Goal: Task Accomplishment & Management: Manage account settings

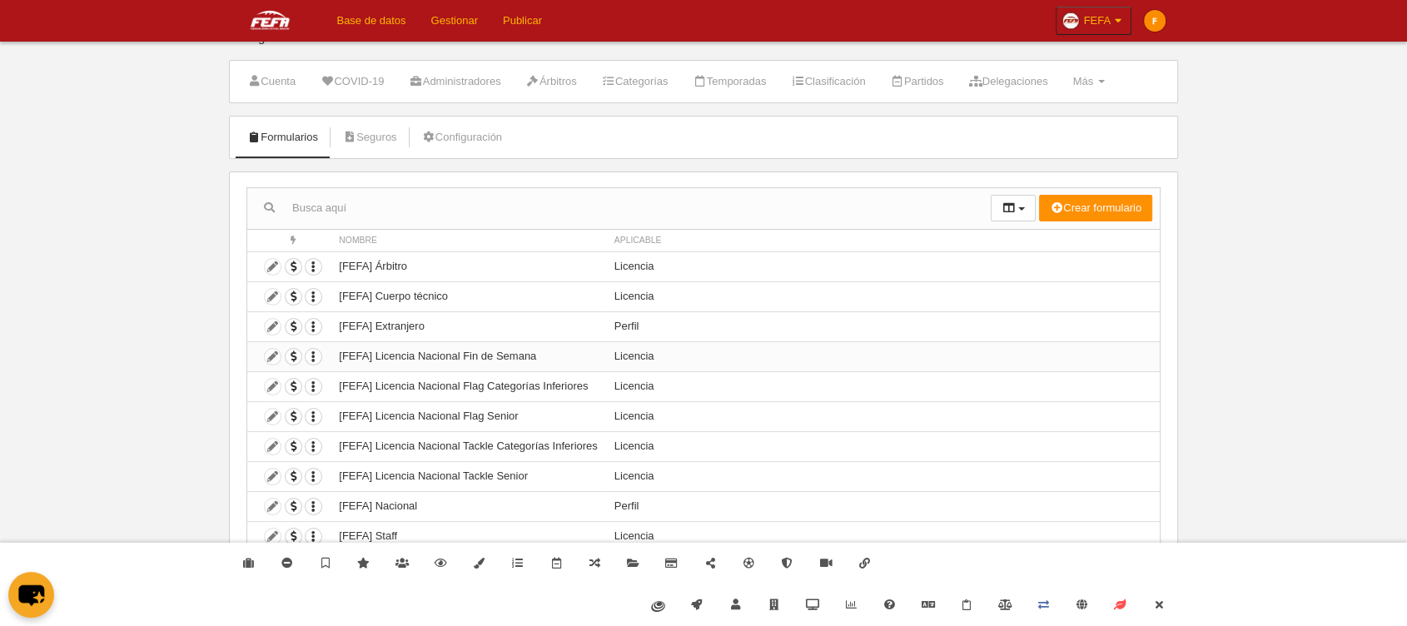
scroll to position [36, 0]
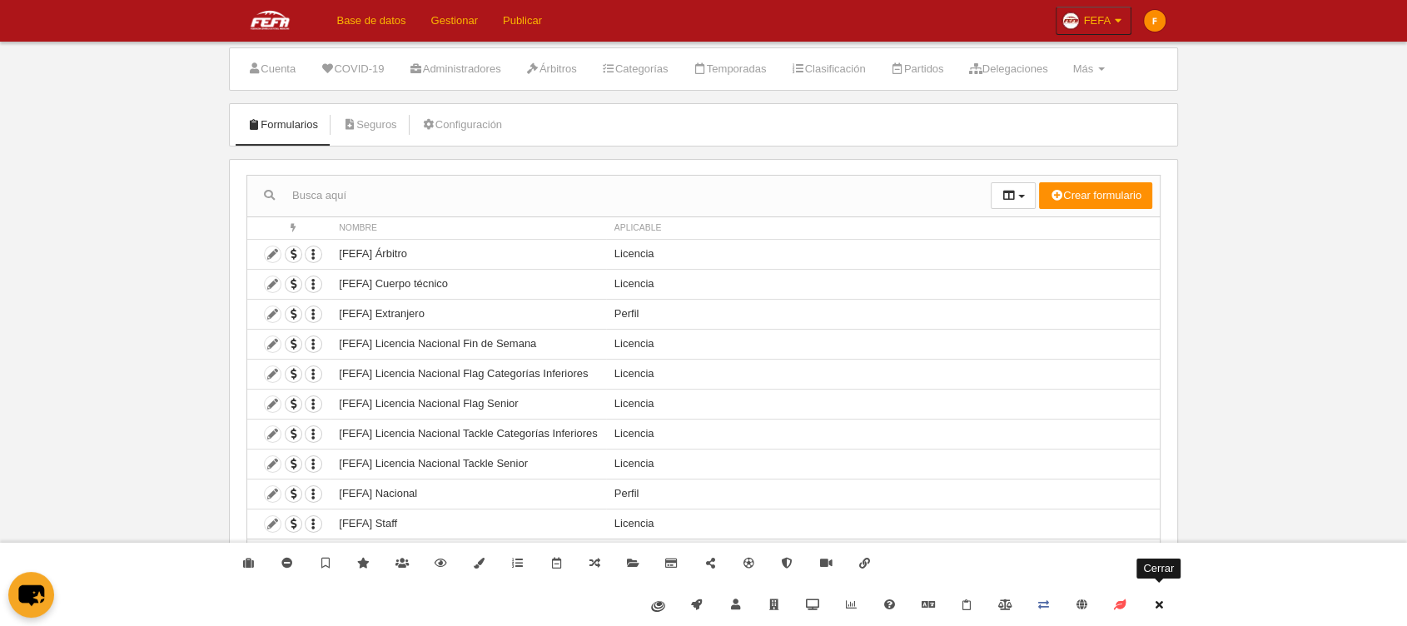
click at [1162, 605] on icon at bounding box center [1158, 605] width 13 height 11
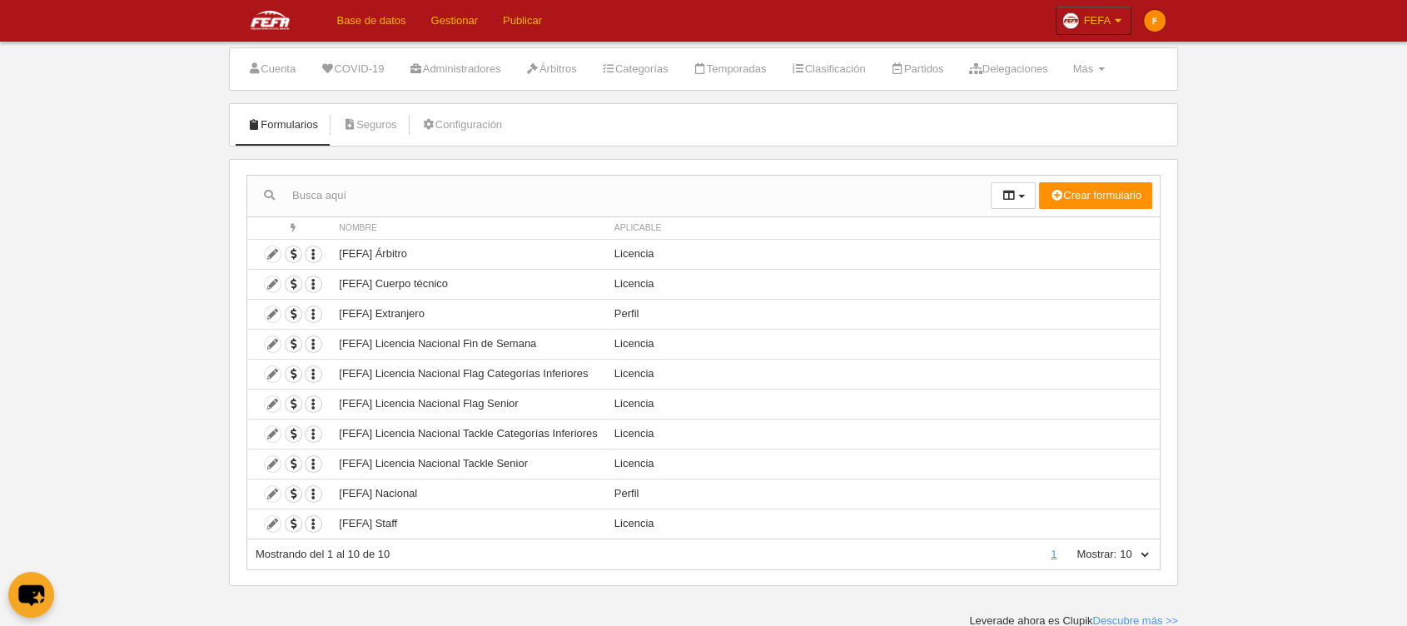
click at [1143, 547] on select "10 25 50 100 500" at bounding box center [1134, 554] width 35 height 15
select select "100"
click at [1117, 547] on select "10 25 50 100 500" at bounding box center [1134, 554] width 35 height 15
drag, startPoint x: 643, startPoint y: 490, endPoint x: 336, endPoint y: 490, distance: 307.3
click at [336, 490] on tr "Duplicar formulario Borrar formulario [FEFA] Nacional Perfil" at bounding box center [703, 494] width 913 height 30
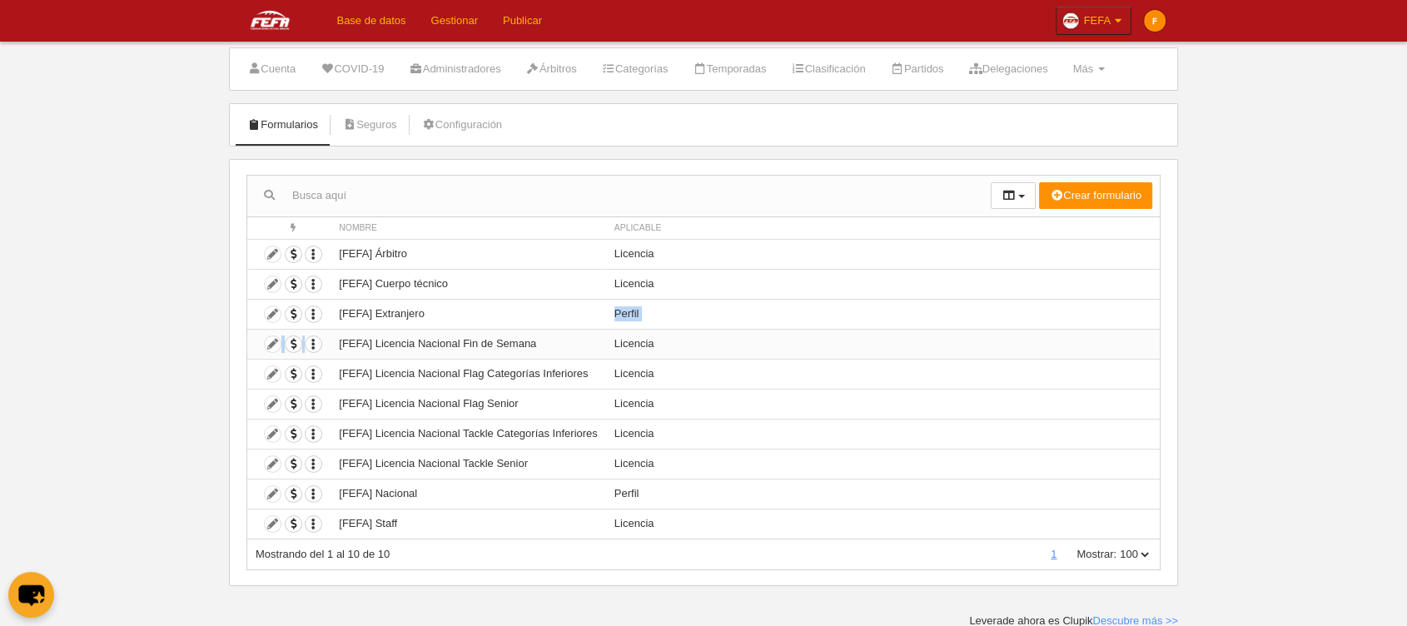
drag, startPoint x: 431, startPoint y: 310, endPoint x: 329, endPoint y: 346, distance: 107.7
click at [326, 344] on tbody "Duplicar formulario Borrar formulario [FEFA] Árbitro Licencia Duplicar formular…" at bounding box center [703, 389] width 913 height 300
click at [311, 494] on icon "button" at bounding box center [314, 494] width 16 height 16
click at [333, 511] on link "Duplicar formulario" at bounding box center [374, 521] width 137 height 27
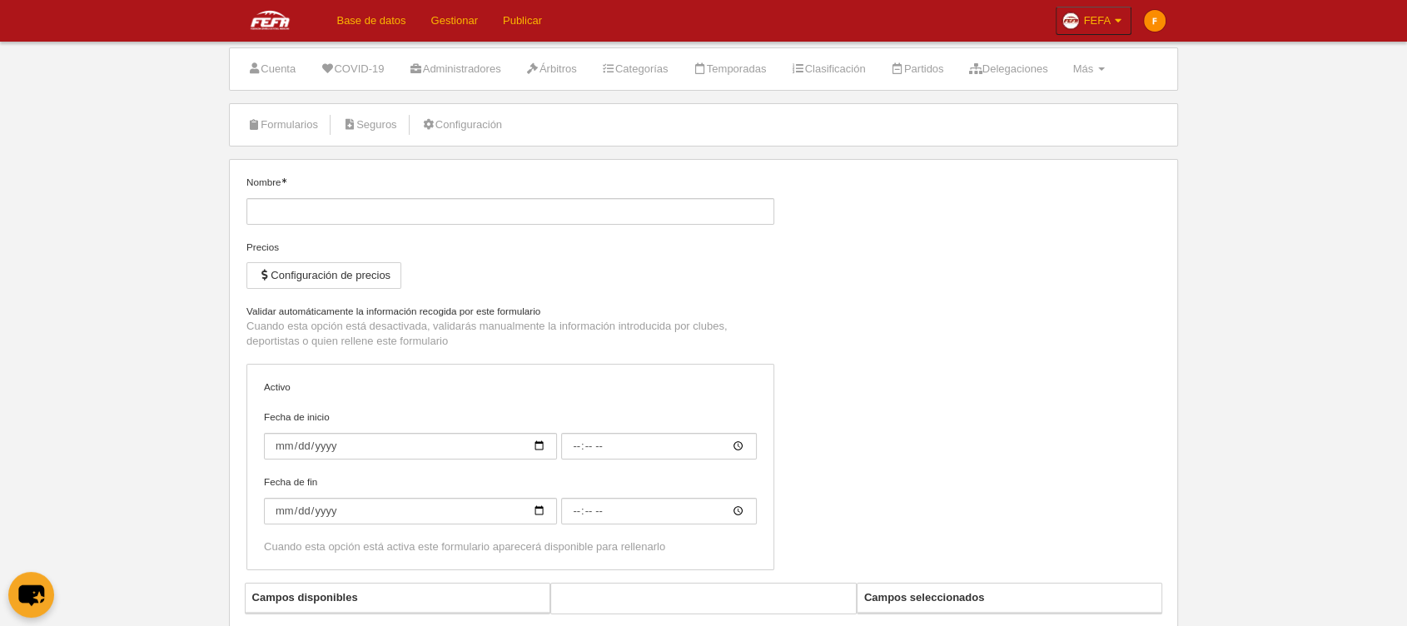
type input "[FEFA] Nacional (Copia)"
checkbox input "true"
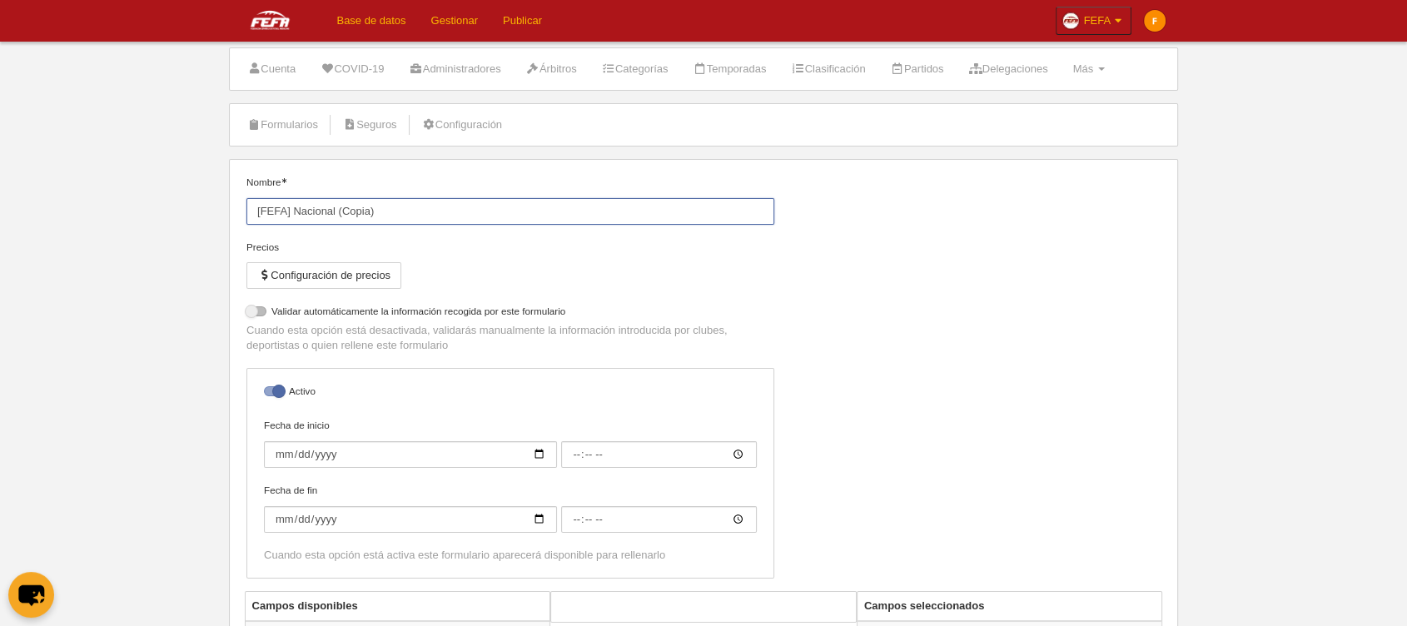
click at [378, 214] on input "[FEFA] Nacional (Copia)" at bounding box center [510, 211] width 528 height 27
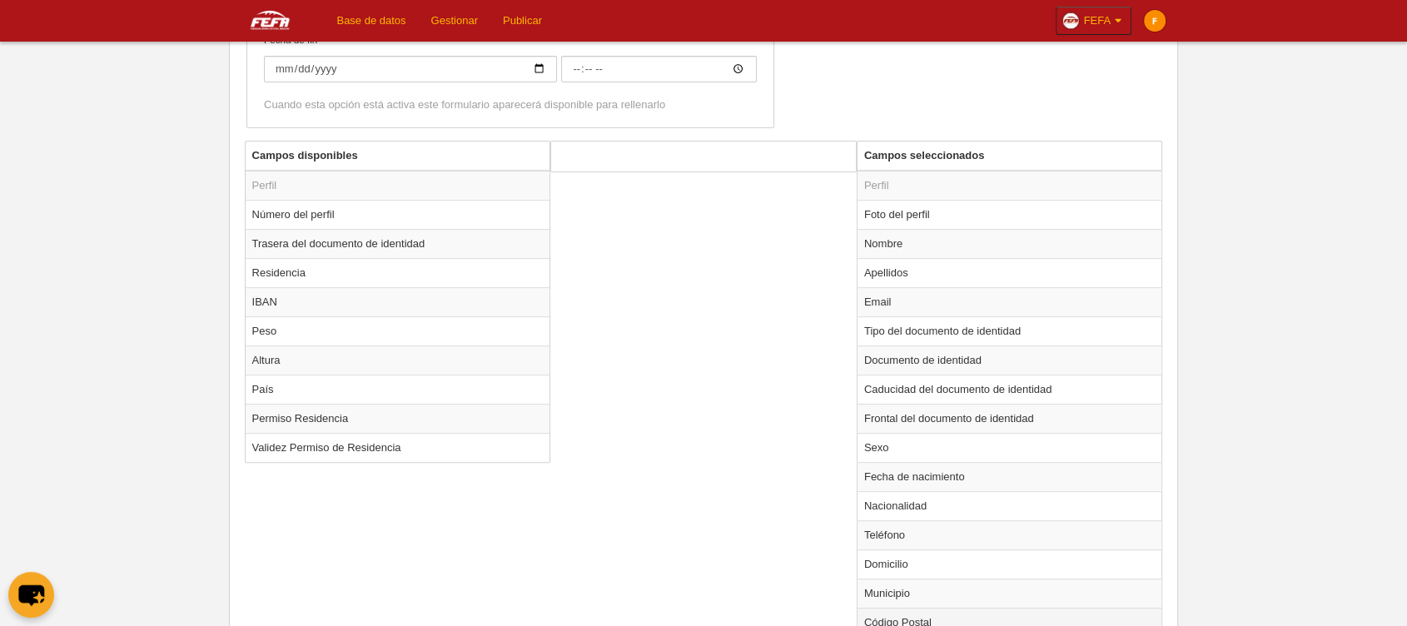
scroll to position [465, 0]
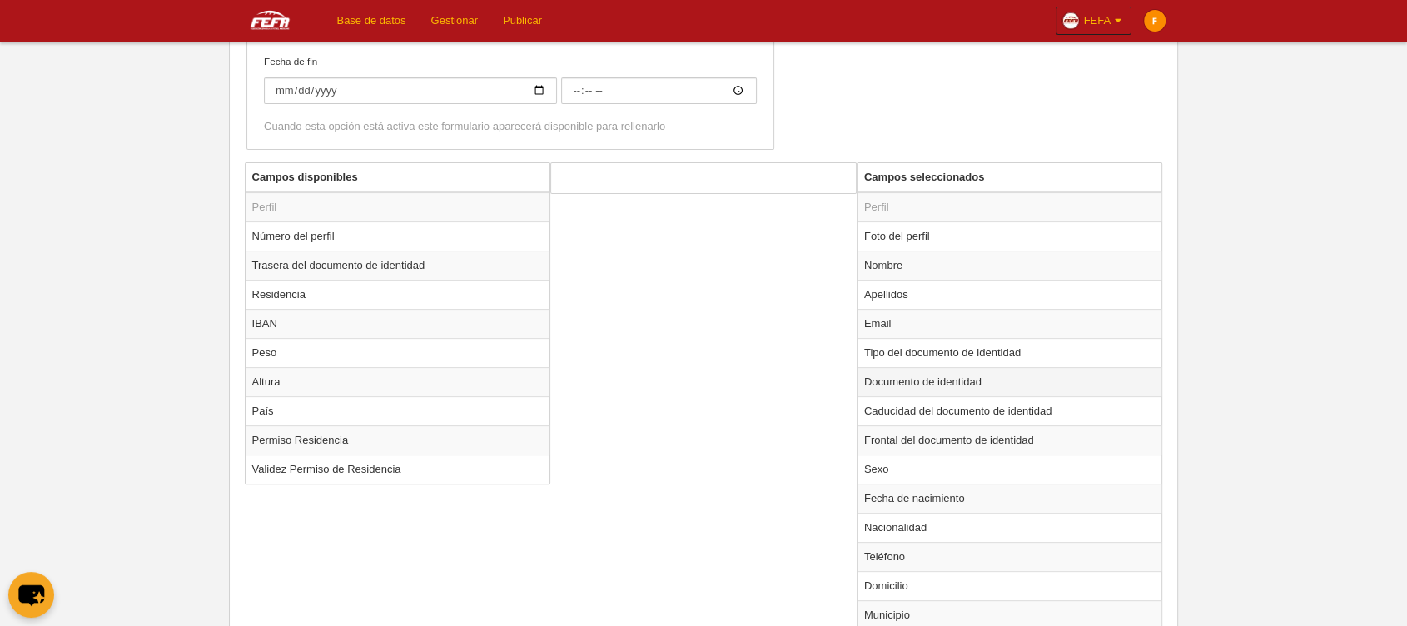
type input "[FEFA] Nacional menores de 14"
click at [905, 383] on td "Documento de identidad" at bounding box center [1010, 381] width 305 height 29
radio input "true"
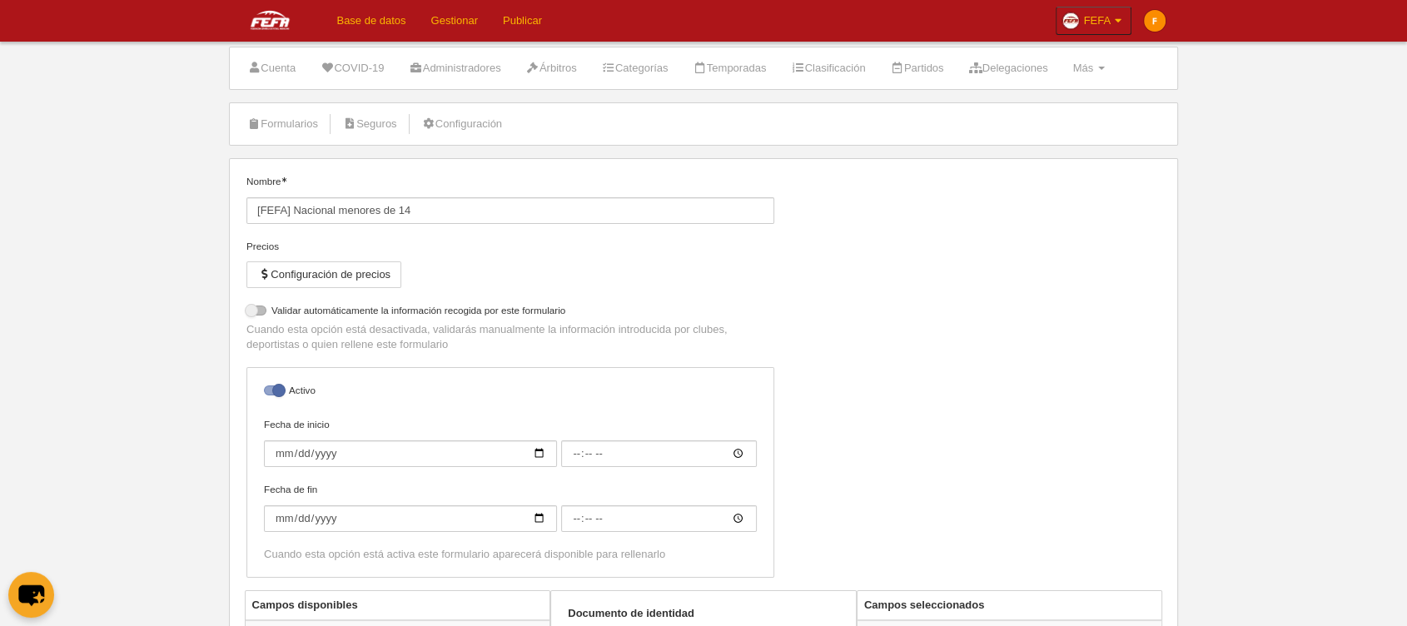
scroll to position [0, 0]
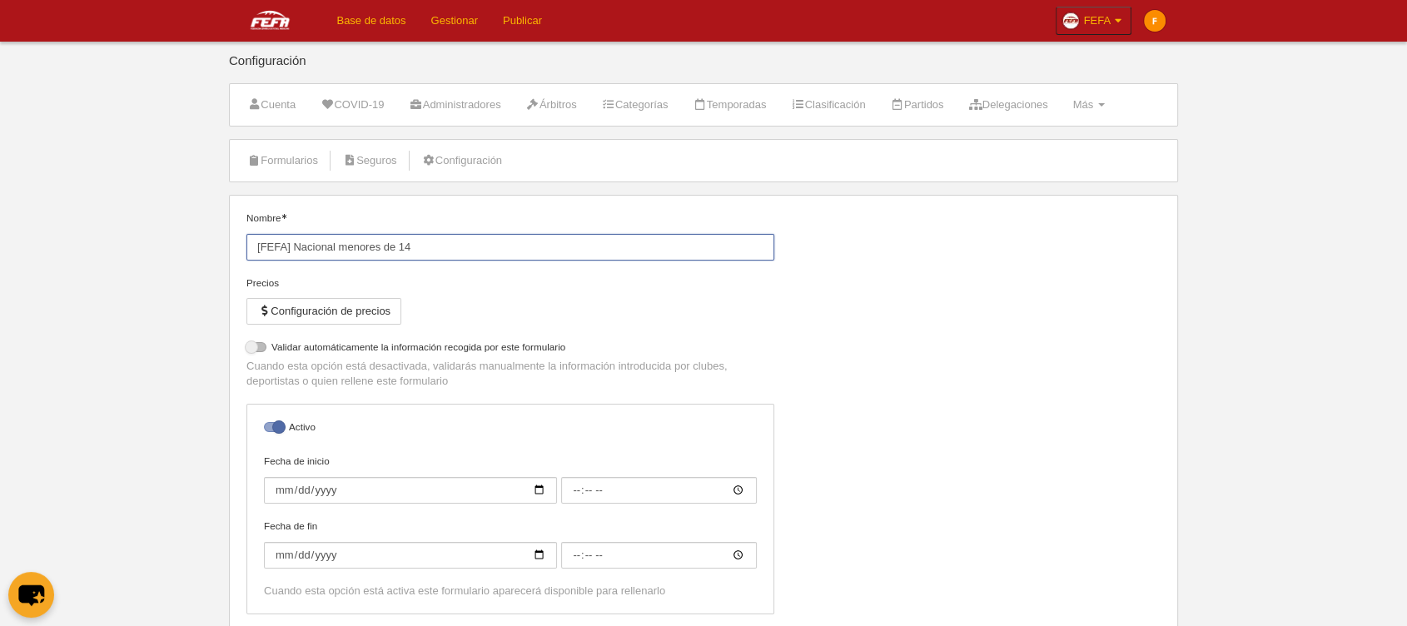
click at [465, 239] on input "[FEFA] Nacional menores de 14" at bounding box center [510, 247] width 528 height 27
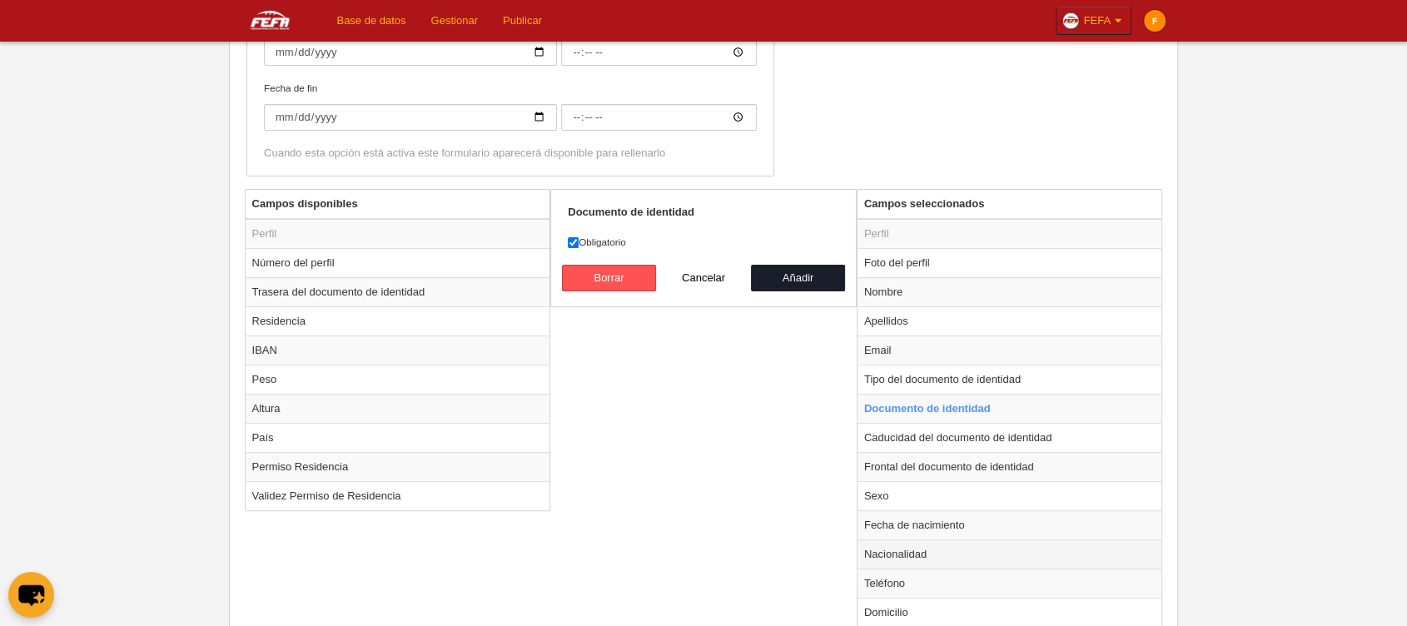
scroll to position [555, 0]
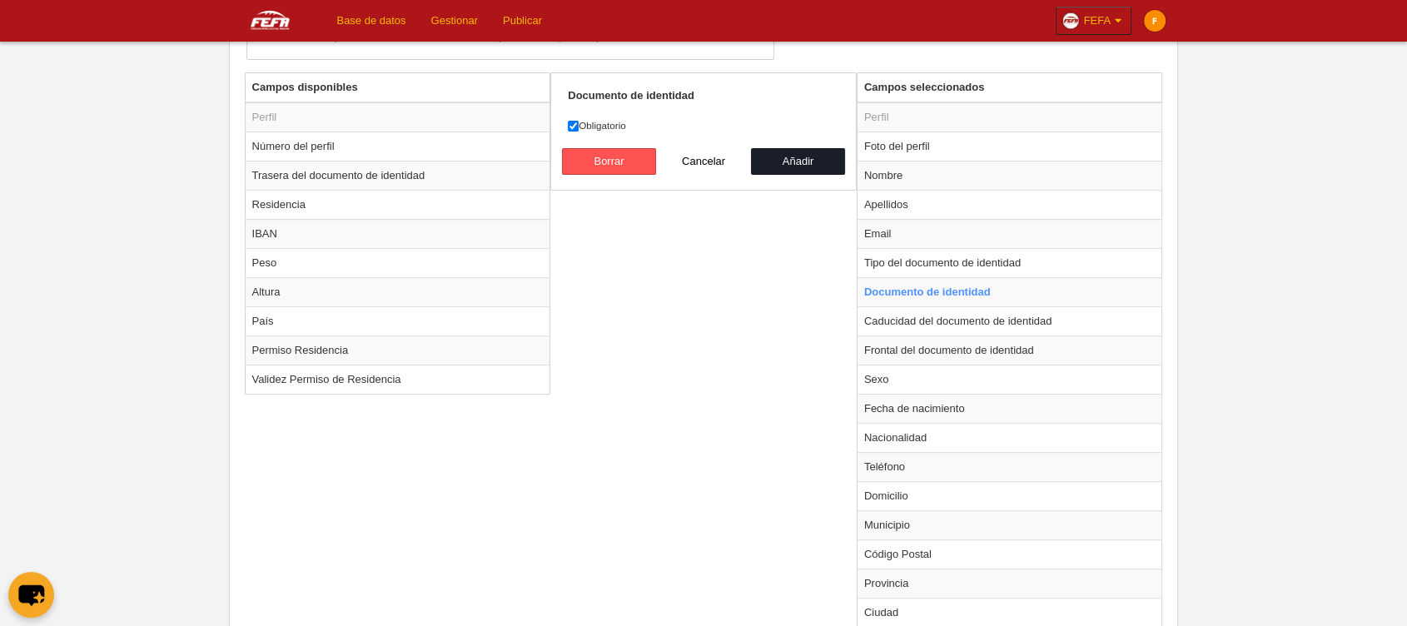
type input "[FEFA] Nacional menores de 14 SIN DNI"
click at [591, 123] on label "Obligatorio" at bounding box center [703, 125] width 271 height 15
click at [579, 123] on input "Obligatorio" at bounding box center [573, 126] width 11 height 11
checkbox input "false"
click at [1028, 322] on td "Caducidad del documento de identidad" at bounding box center [1010, 320] width 305 height 29
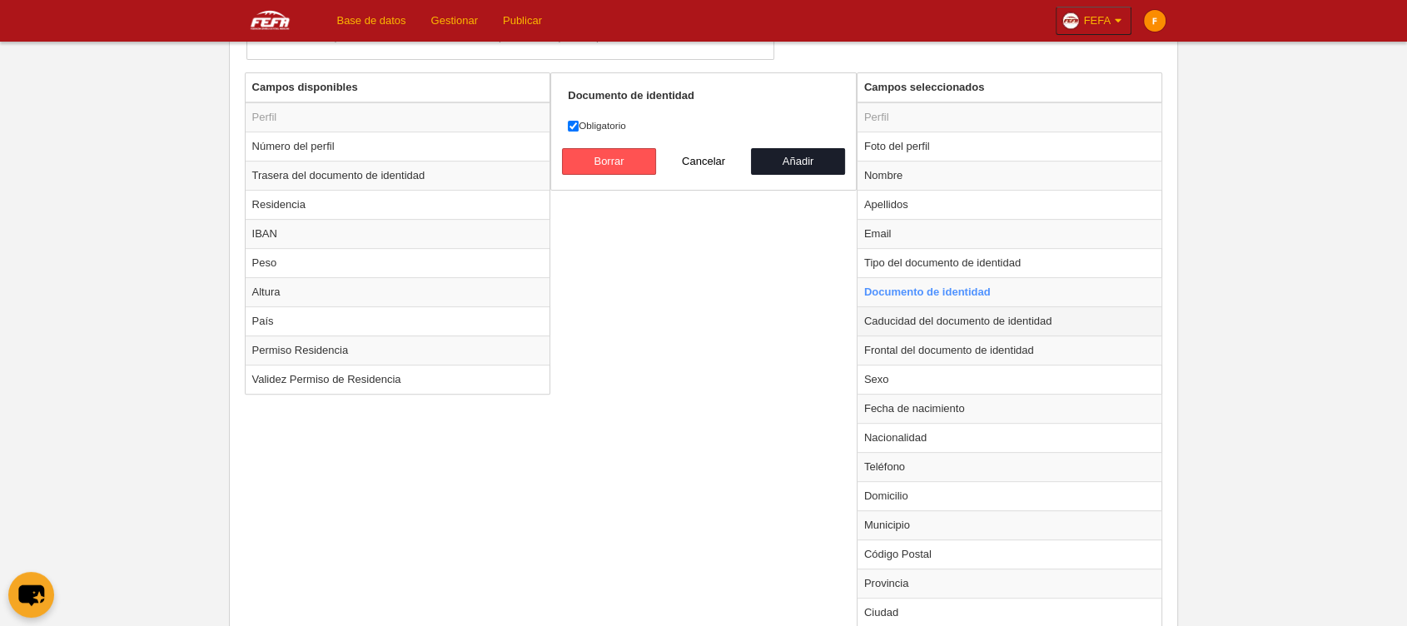
radio input "false"
radio input "true"
checkbox input "true"
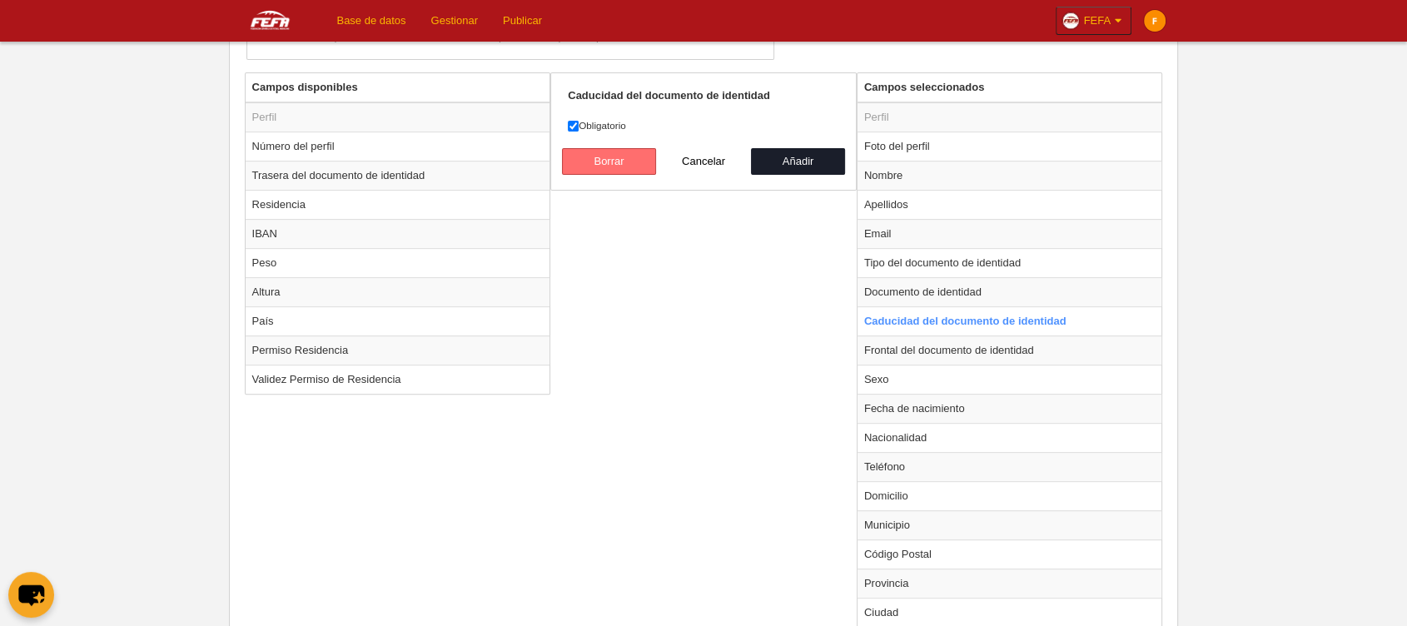
click at [636, 165] on button "Borrar" at bounding box center [609, 161] width 95 height 27
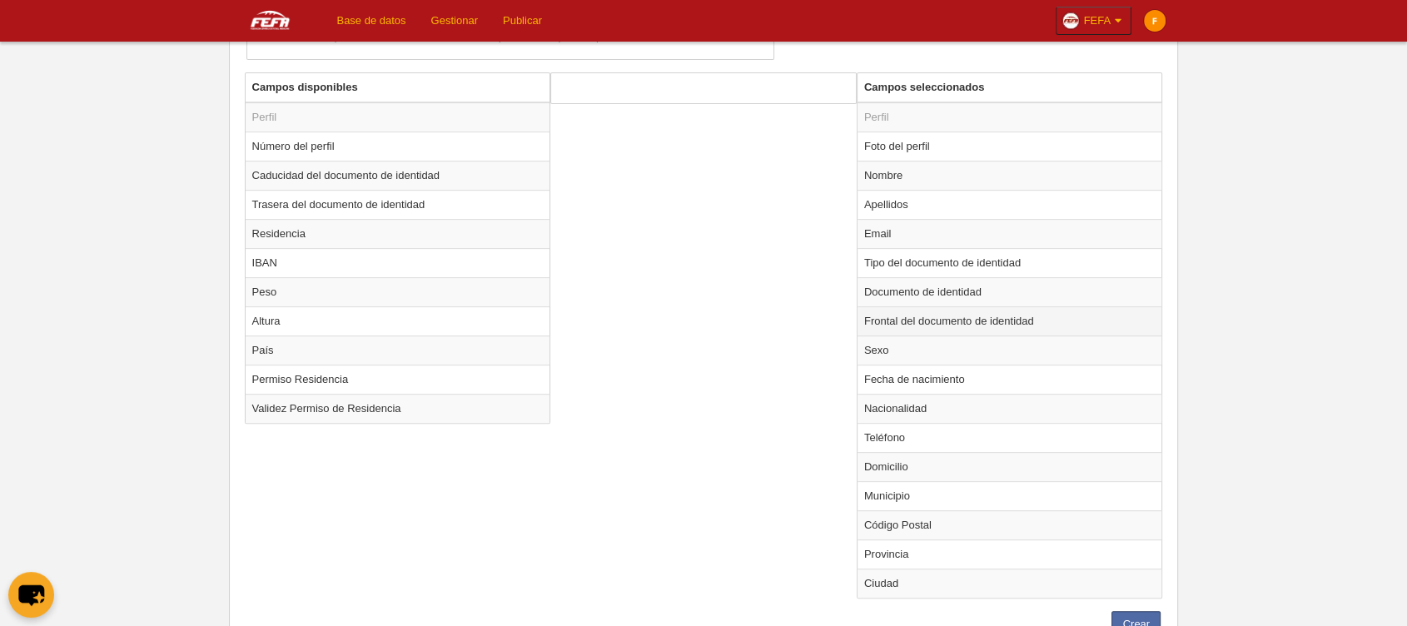
click at [938, 315] on td "Frontal del documento de identidad" at bounding box center [1010, 320] width 305 height 29
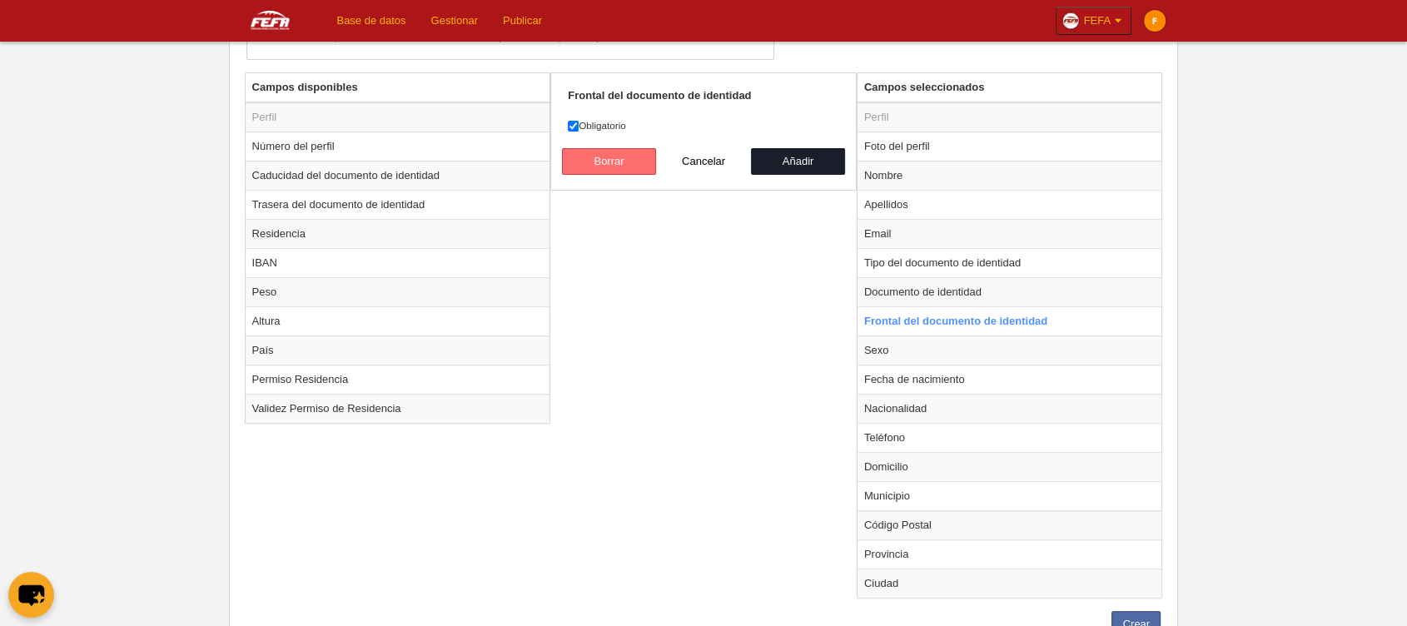
click at [625, 158] on button "Borrar" at bounding box center [609, 161] width 95 height 27
radio input "false"
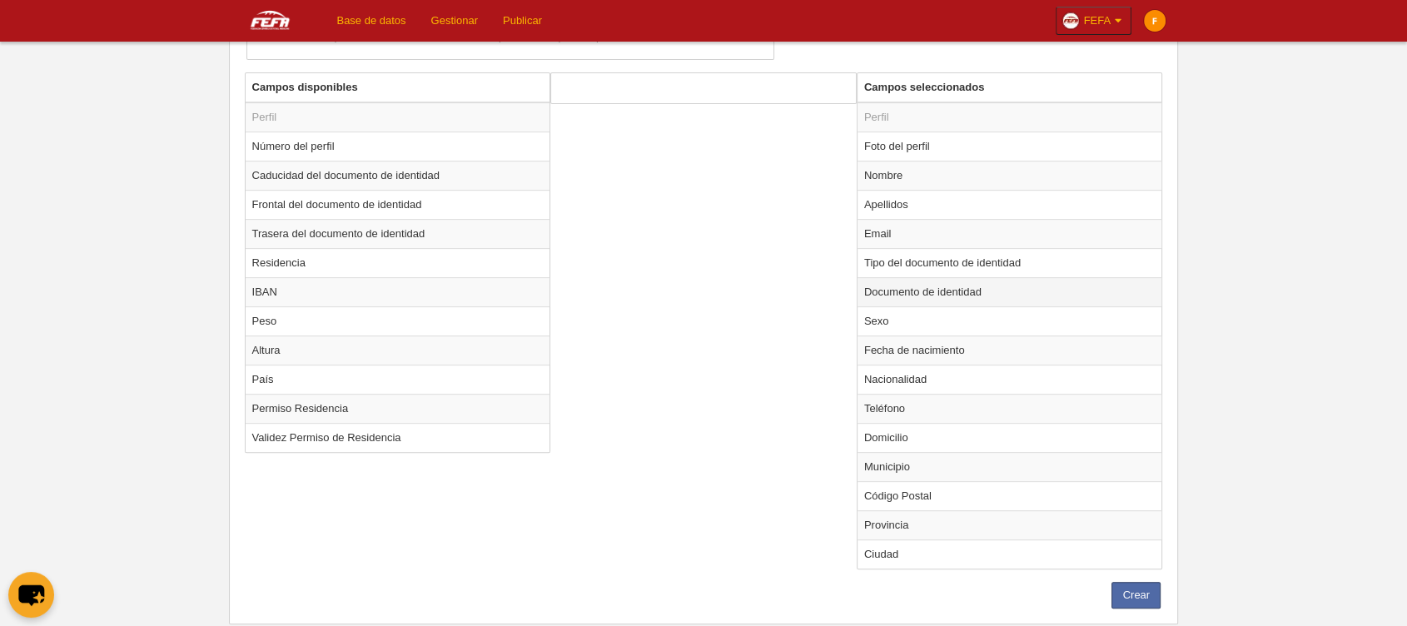
click at [896, 285] on td "Documento de identidad" at bounding box center [1010, 291] width 305 height 29
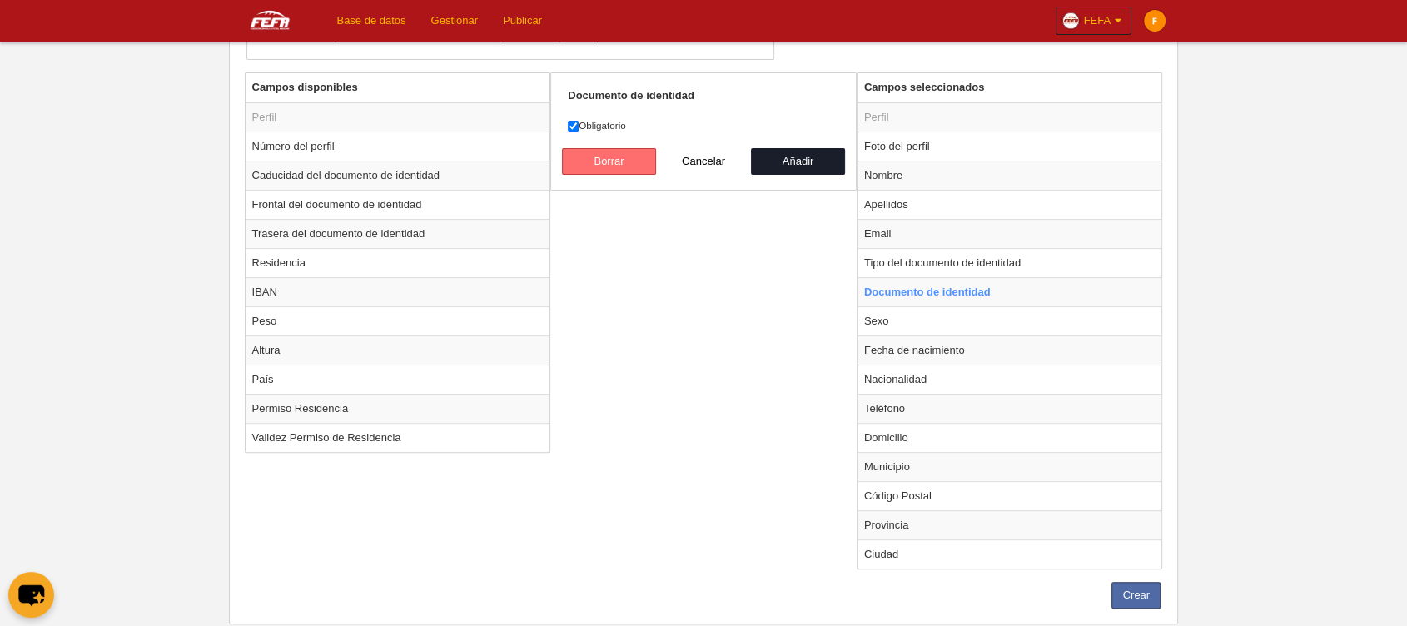
click at [610, 157] on button "Borrar" at bounding box center [609, 161] width 95 height 27
radio input "false"
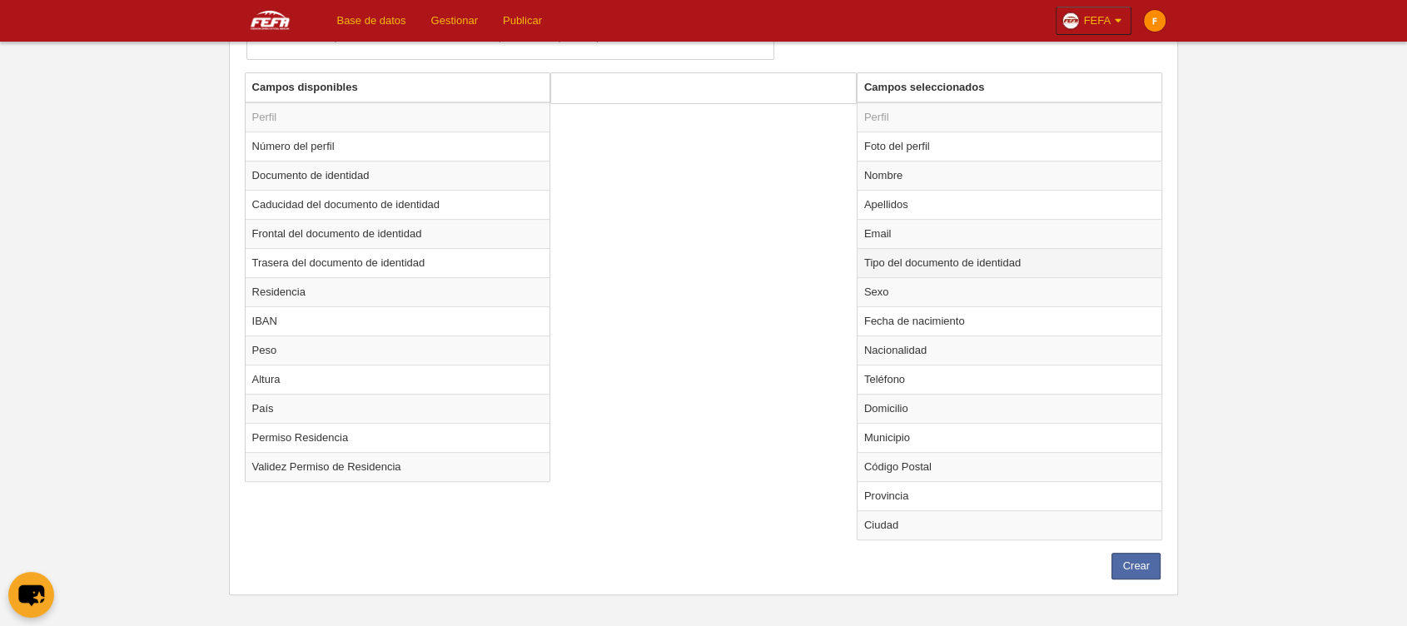
click at [905, 255] on td "Tipo del documento de identidad" at bounding box center [1010, 262] width 305 height 29
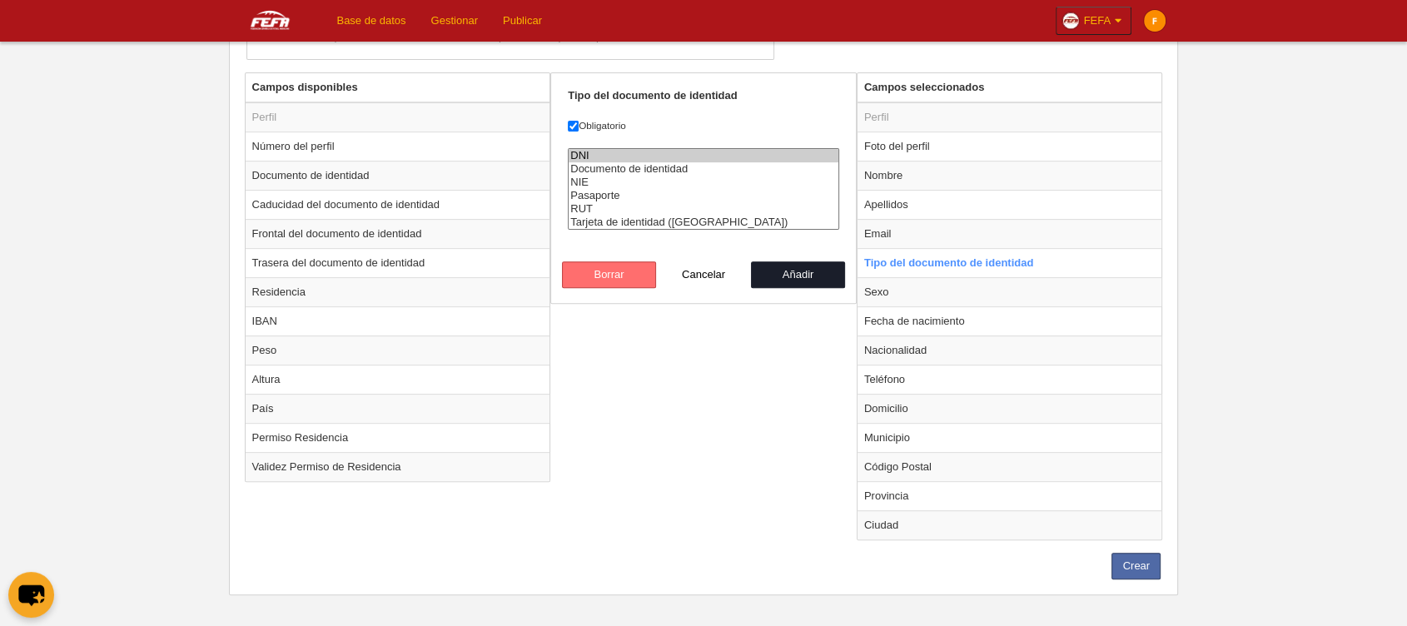
click at [634, 278] on button "Borrar" at bounding box center [609, 274] width 95 height 27
radio input "false"
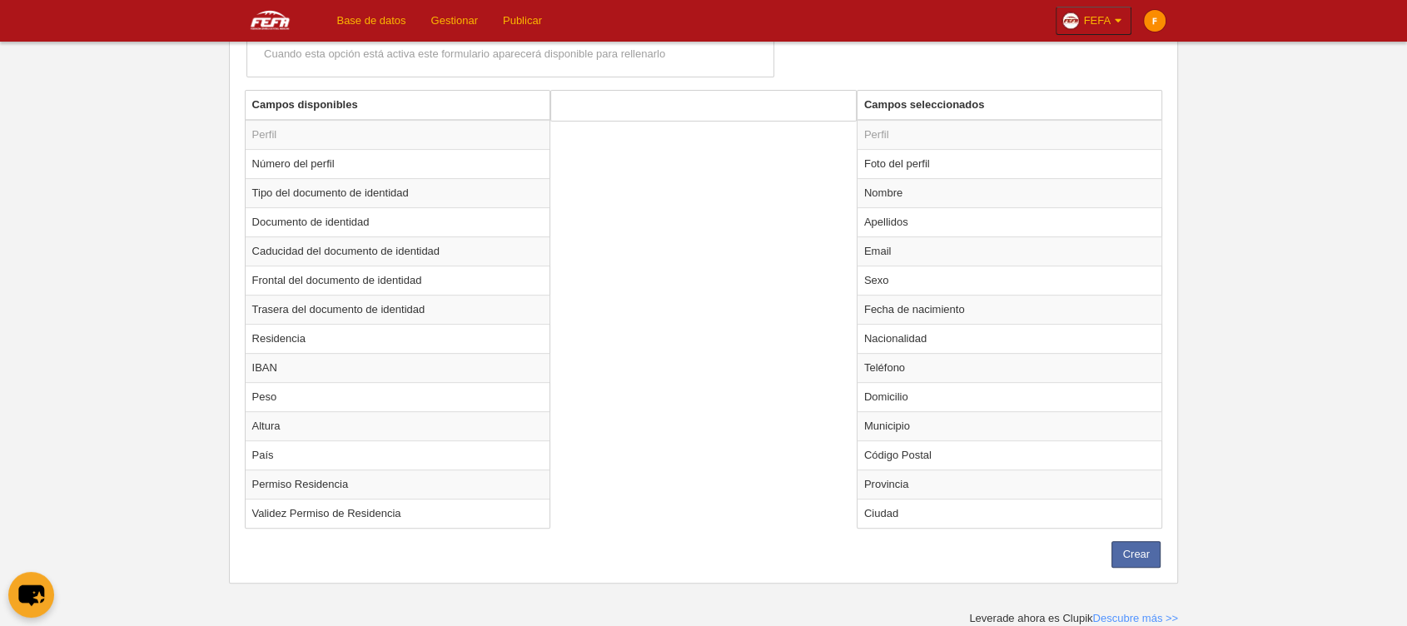
scroll to position [533, 0]
click at [1152, 554] on button "Crear" at bounding box center [1136, 558] width 49 height 27
click at [1144, 555] on button "Crear" at bounding box center [1136, 558] width 49 height 27
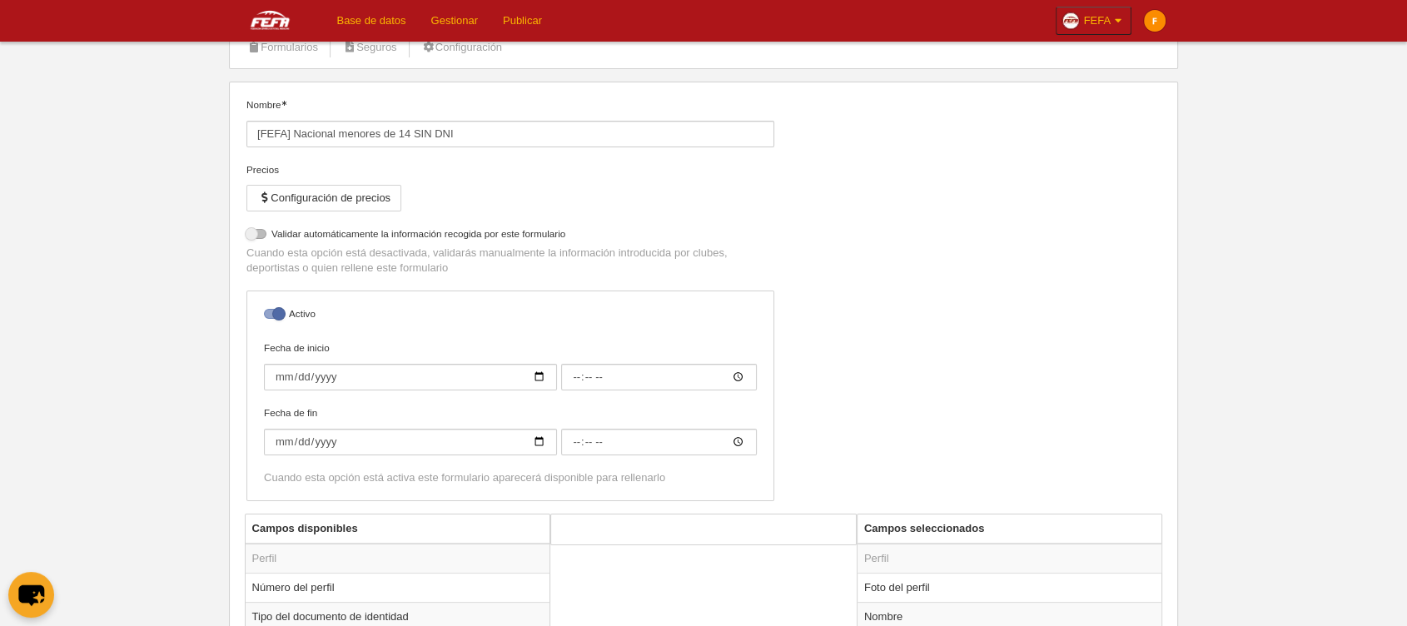
scroll to position [71, 0]
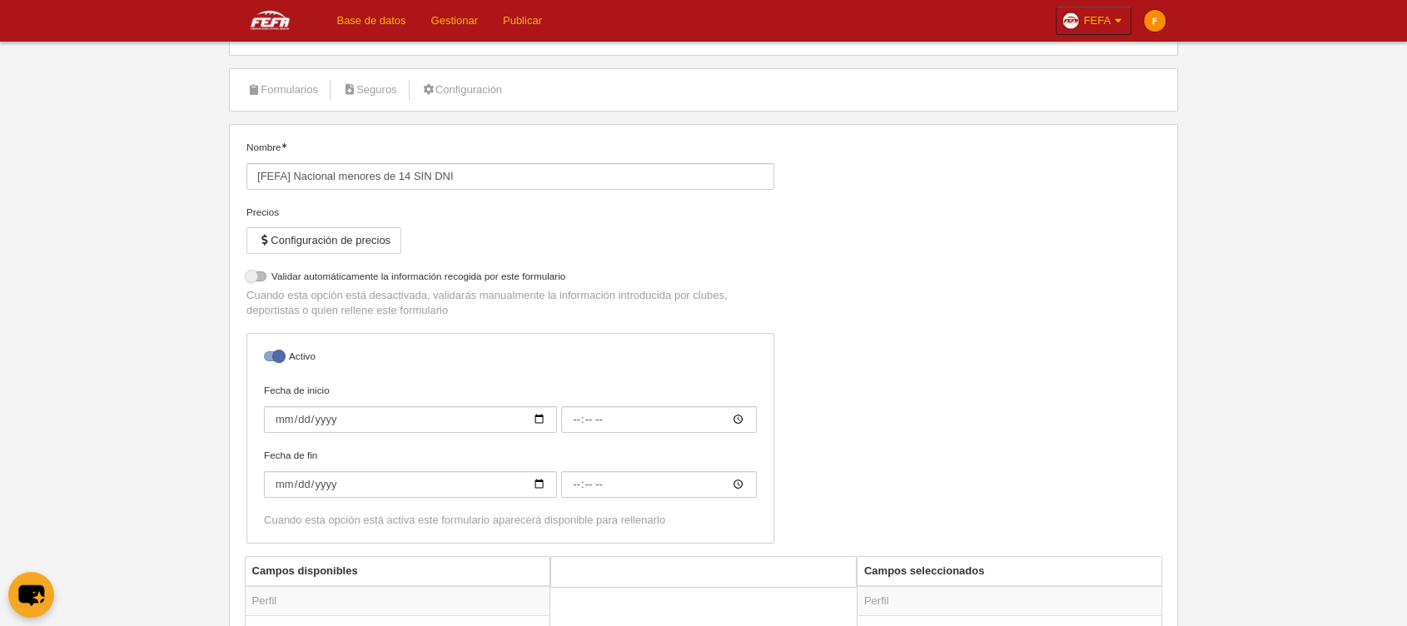
click at [373, 12] on link "Base de datos" at bounding box center [371, 21] width 94 height 42
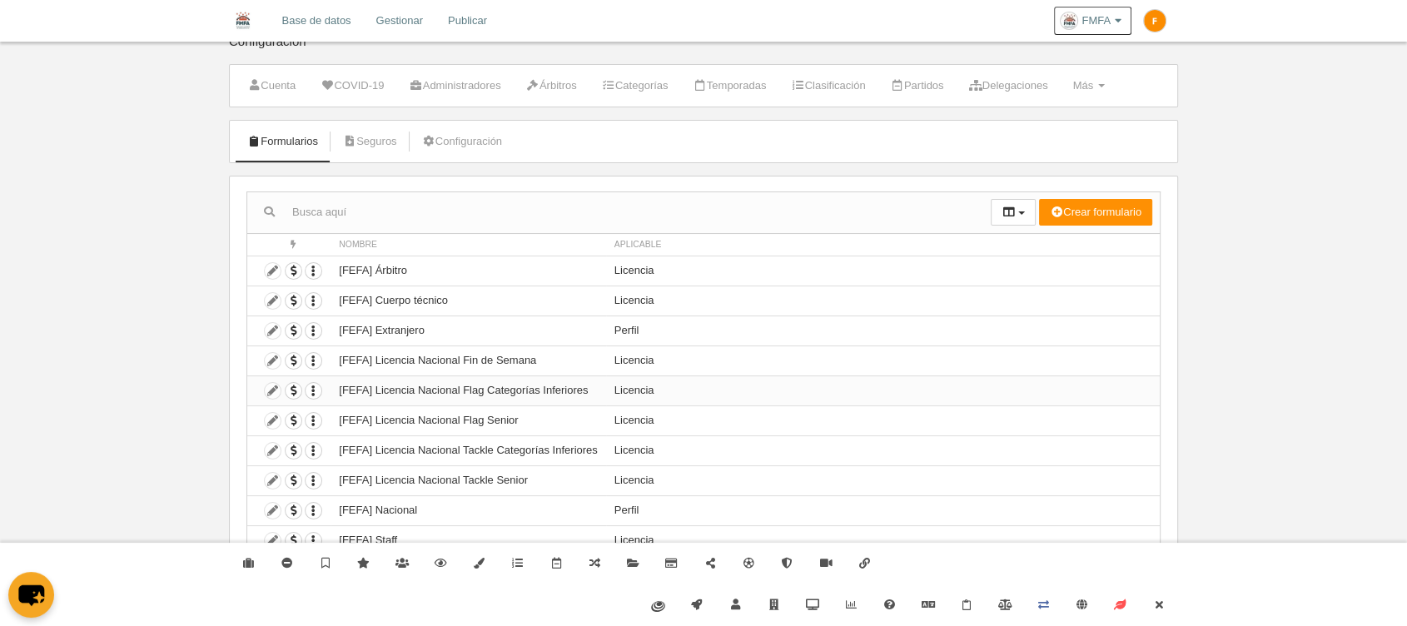
scroll to position [36, 0]
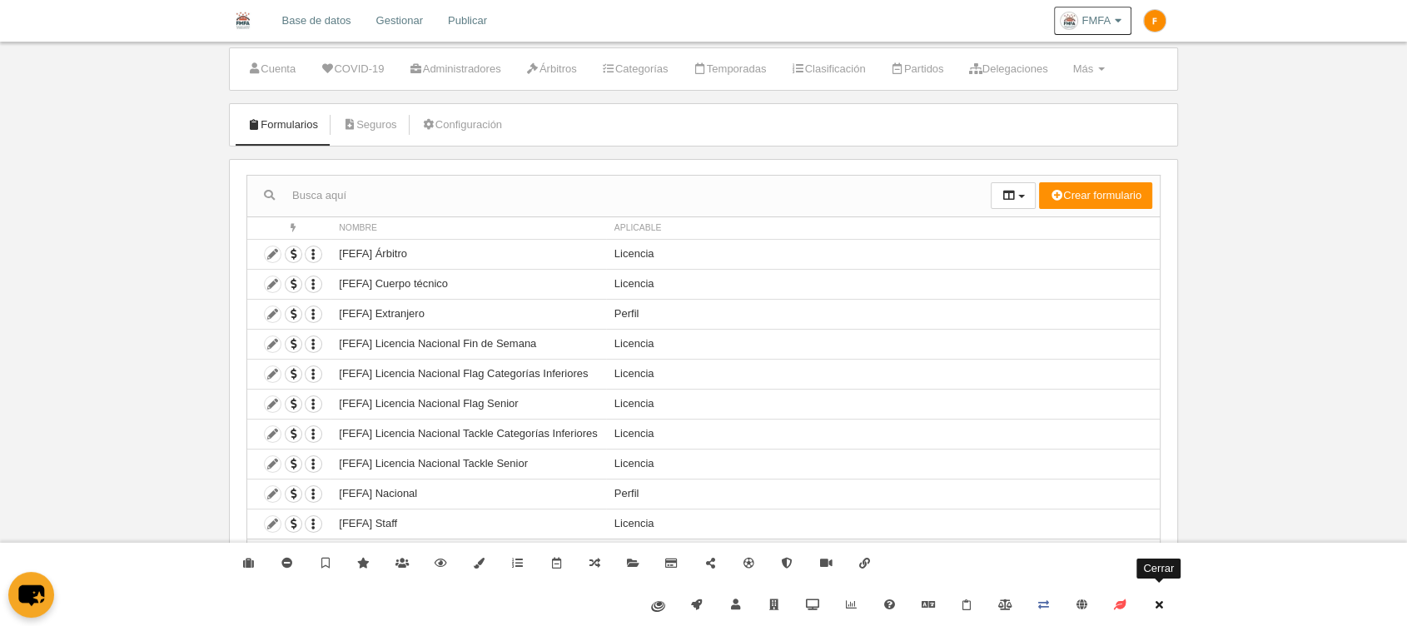
click at [1149, 605] on link "Cerrar" at bounding box center [1159, 606] width 38 height 42
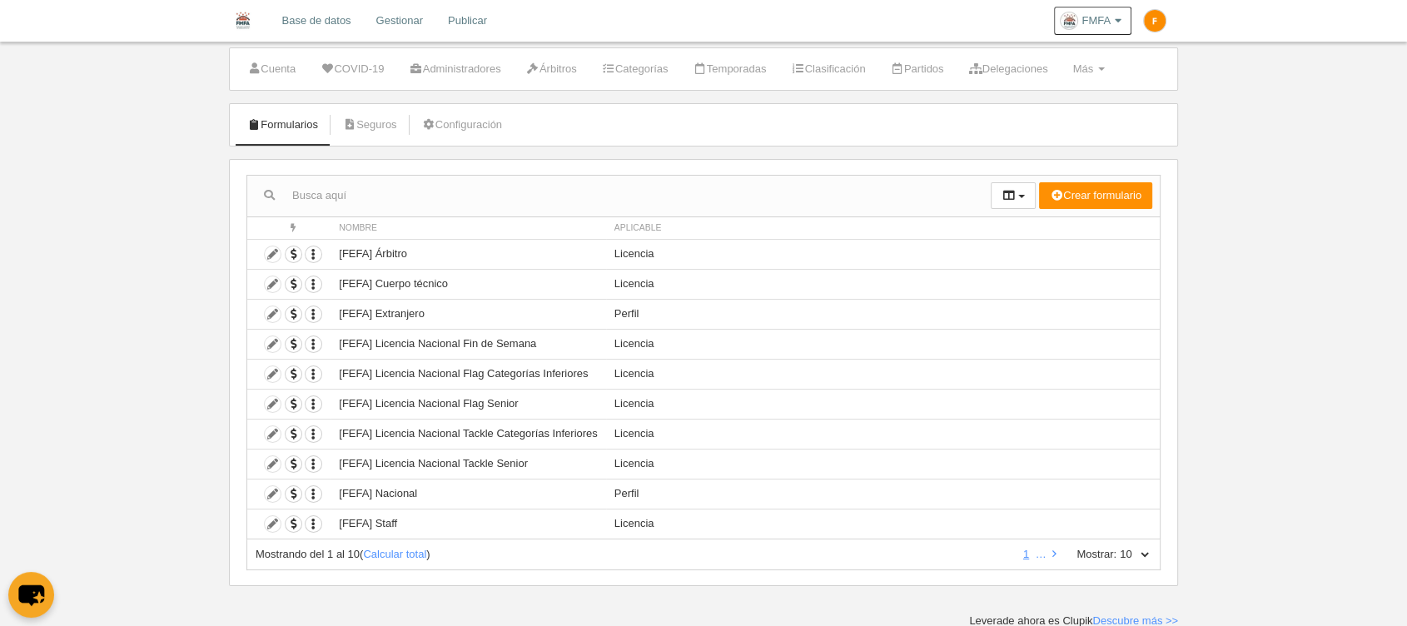
click at [1140, 555] on select "10 25 50 100 500" at bounding box center [1134, 554] width 35 height 15
select select "500"
click at [1117, 547] on select "10 25 50 100 500" at bounding box center [1134, 554] width 35 height 15
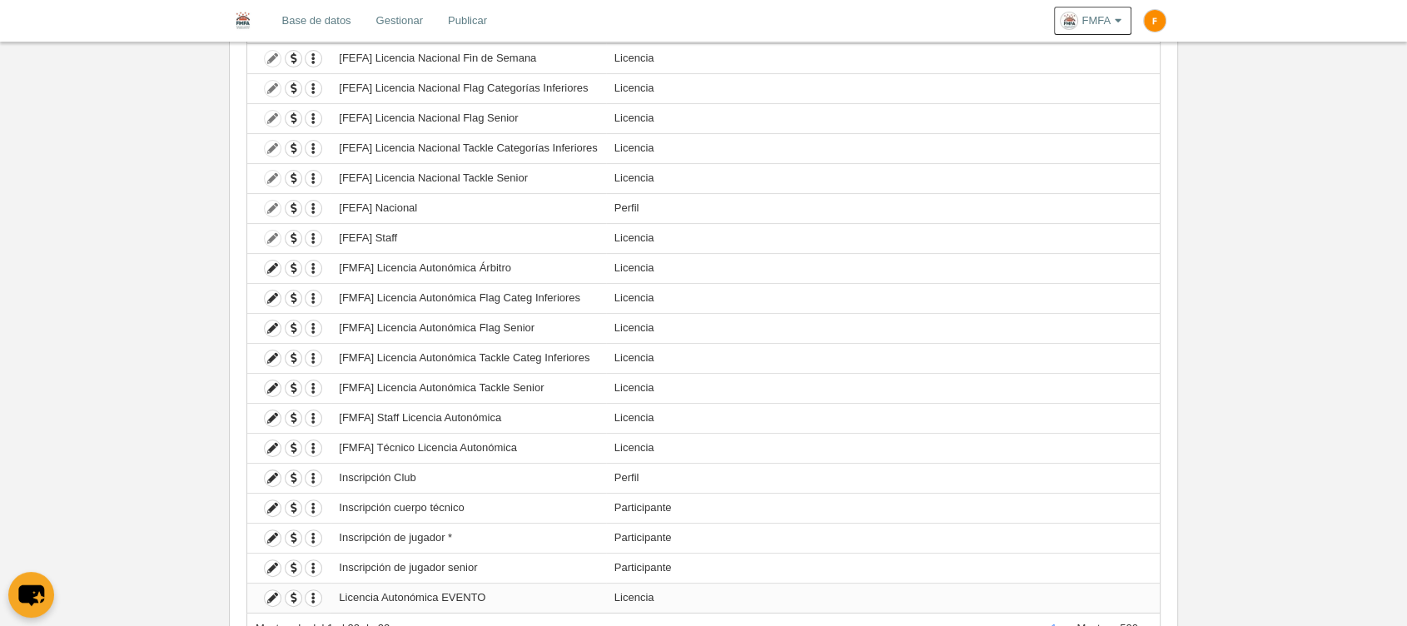
scroll to position [394, 0]
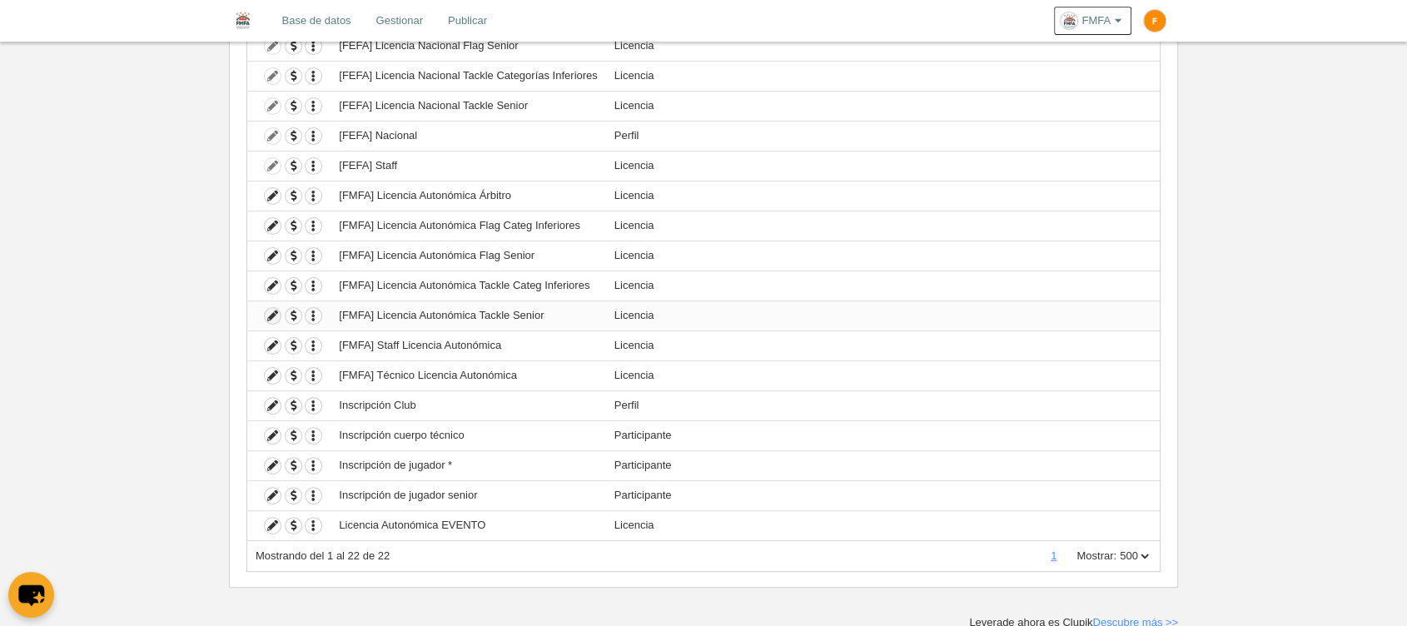
click at [274, 315] on icon at bounding box center [273, 316] width 16 height 16
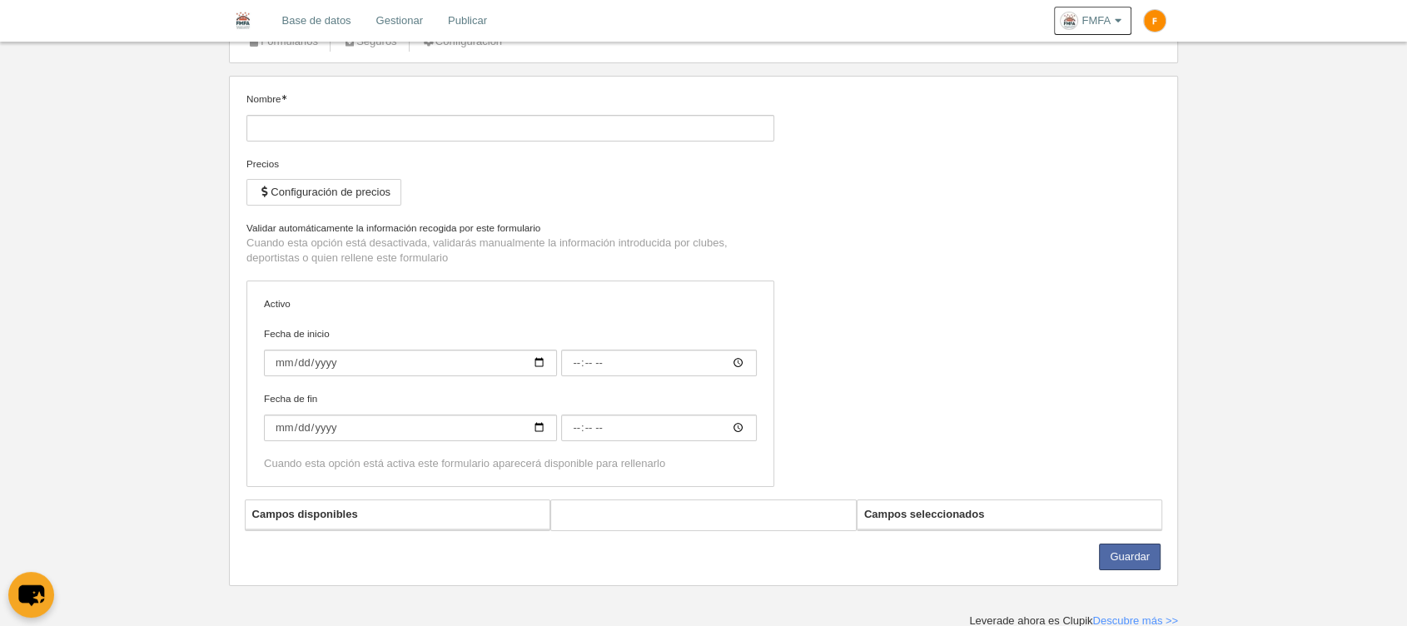
type input "[FMFA] Licencia Autonómica Tackle Senior"
checkbox input "true"
select select "selected"
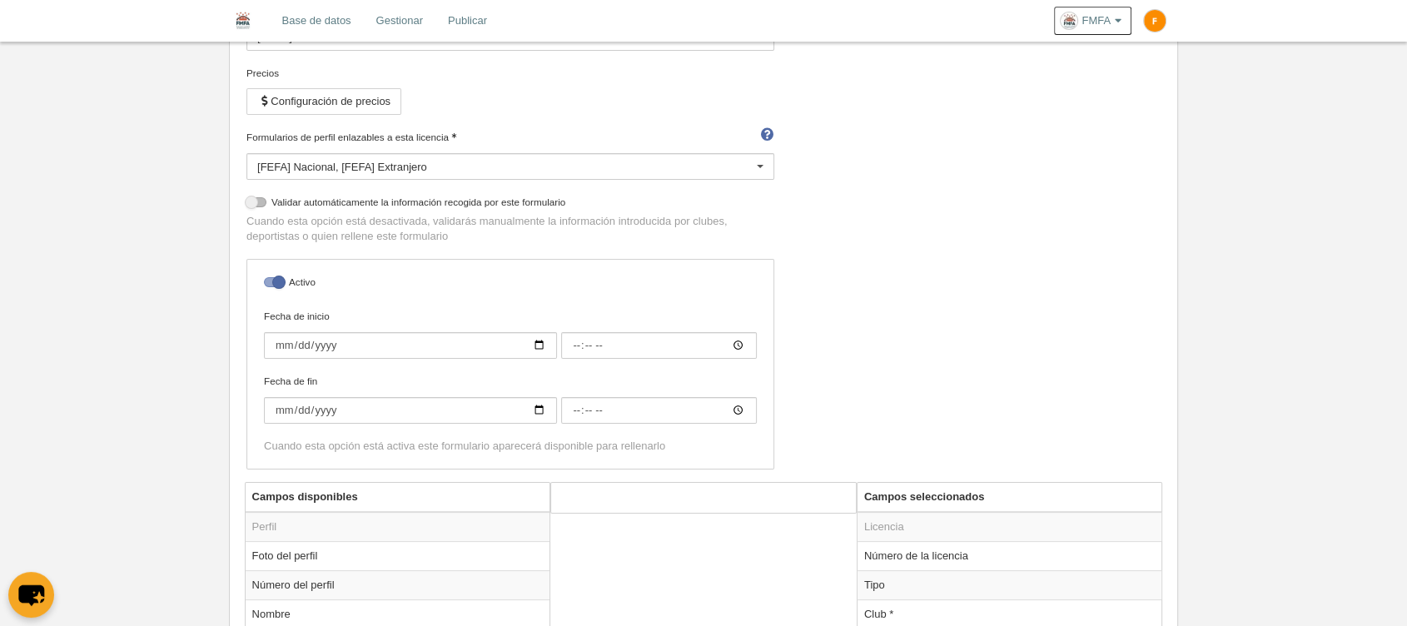
scroll to position [83, 0]
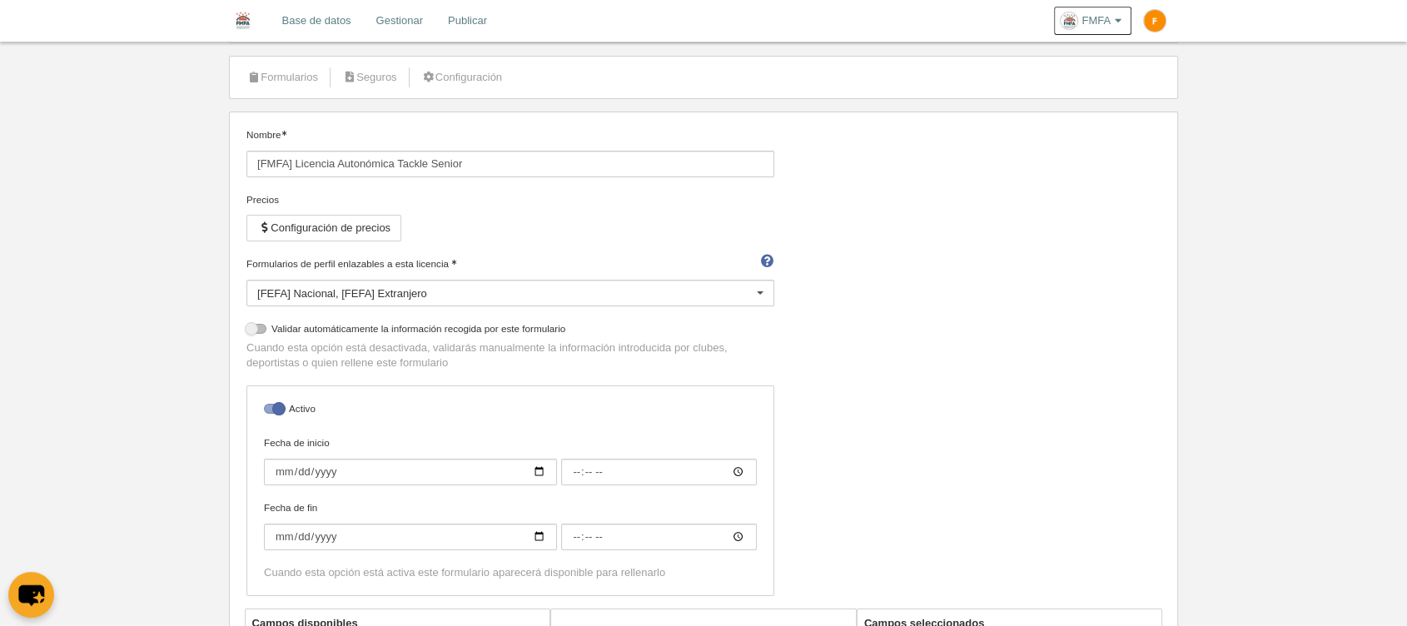
click at [408, 288] on div "[FEFA] Nacional [FEFA] Extranjero" at bounding box center [510, 293] width 528 height 27
click at [689, 217] on div "Precios Configuración de precios" at bounding box center [510, 224] width 528 height 64
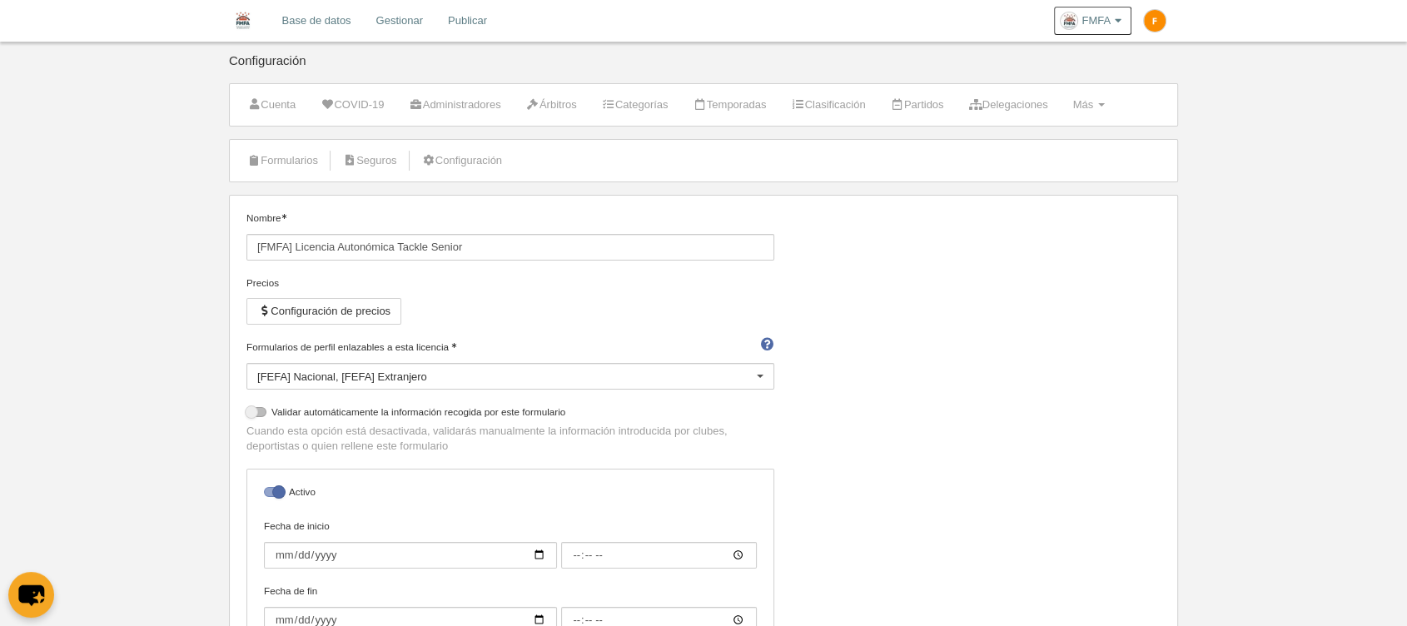
click at [330, 380] on div "[FEFA] Nacional [FEFA] Extranjero" at bounding box center [510, 376] width 528 height 27
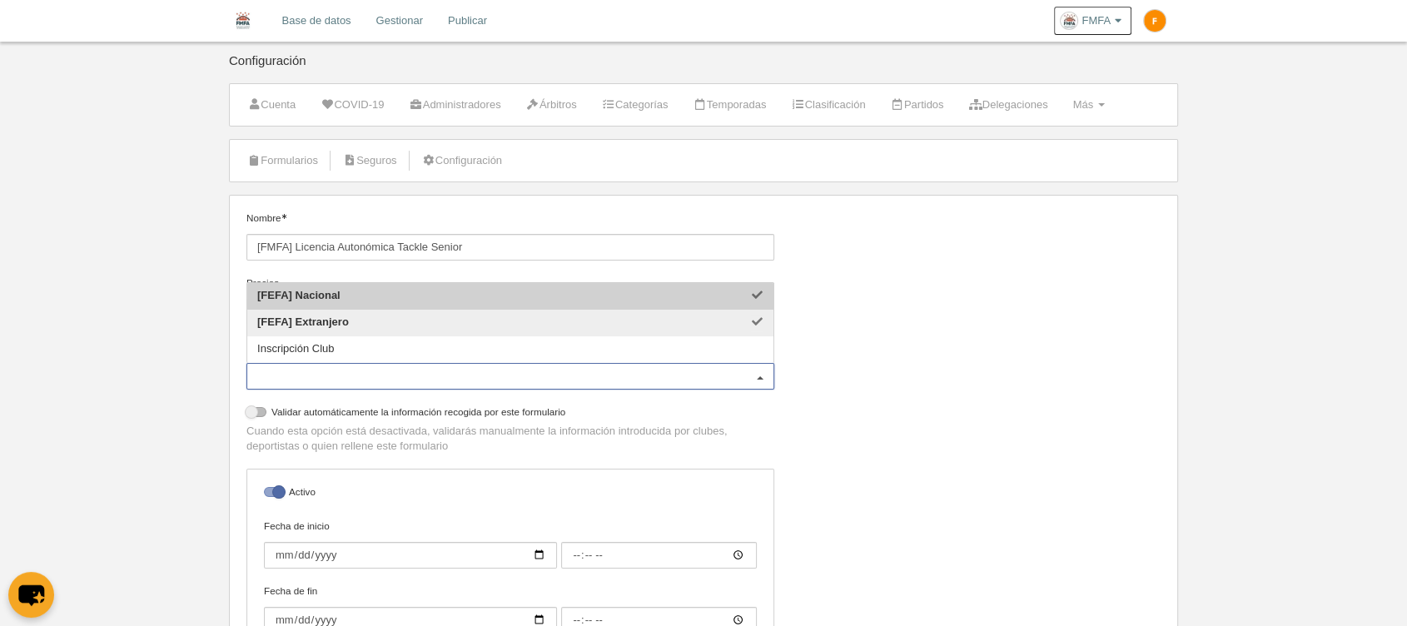
click at [330, 380] on input "Formularios de perfil enlazables a esta licencia" at bounding box center [502, 376] width 490 height 15
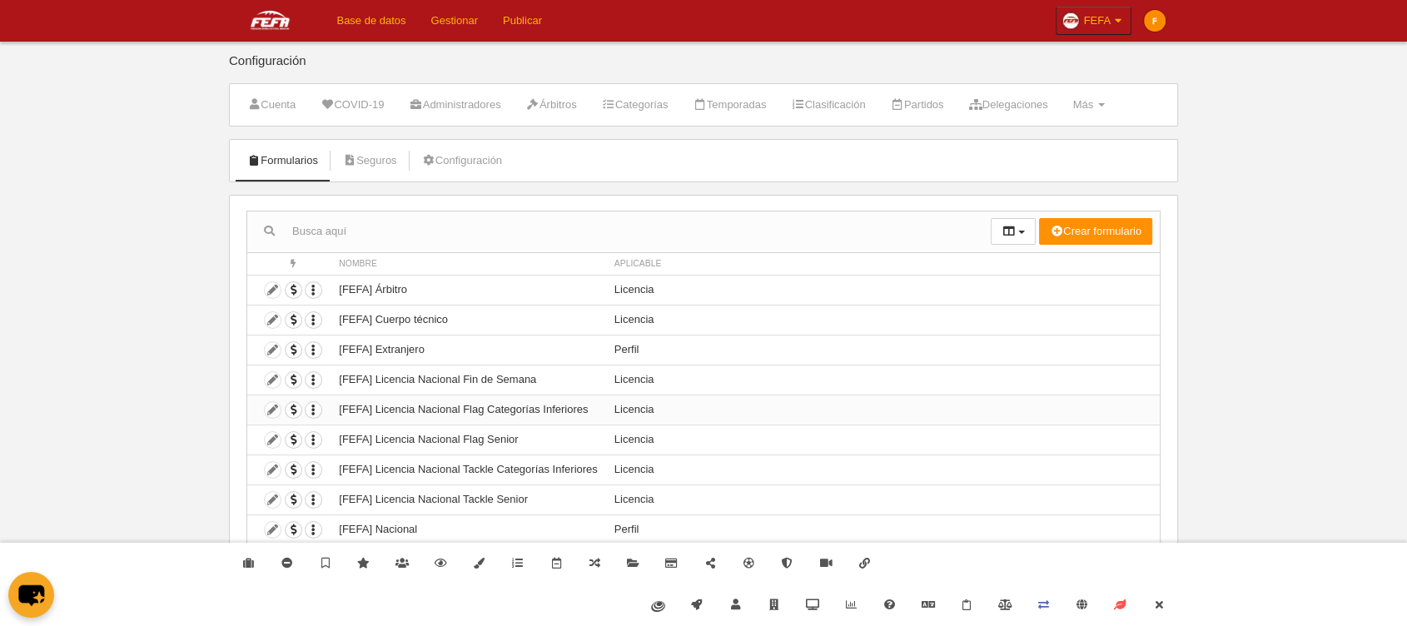
scroll to position [36, 0]
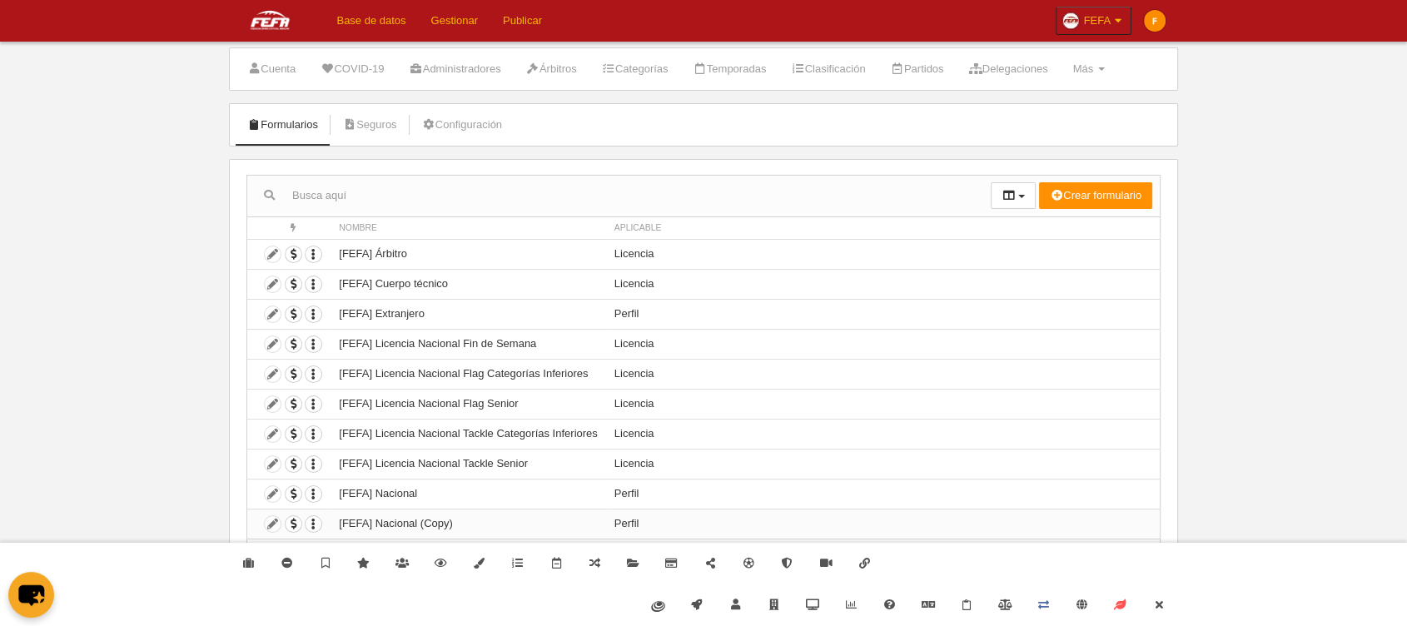
click at [273, 523] on td "Duplicar formulario Borrar formulario" at bounding box center [288, 524] width 83 height 30
click at [1151, 24] on img at bounding box center [1155, 21] width 22 height 22
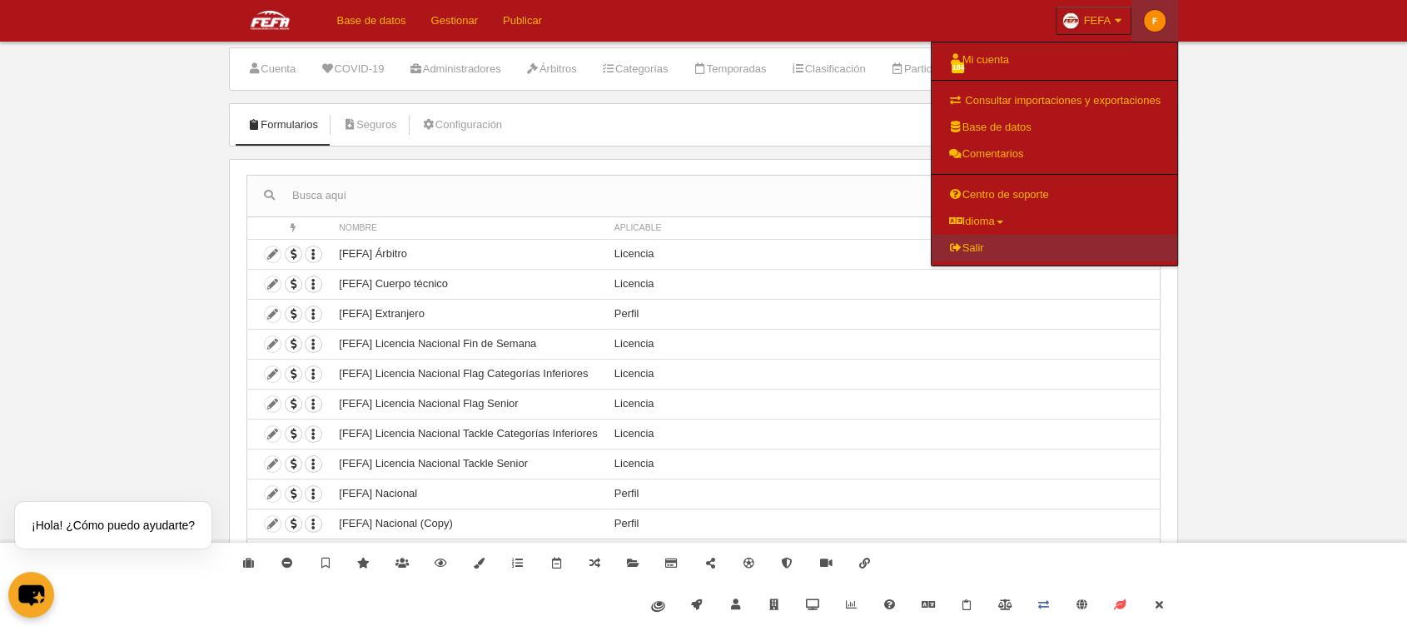
click at [1022, 240] on link "Salir" at bounding box center [1055, 248] width 246 height 27
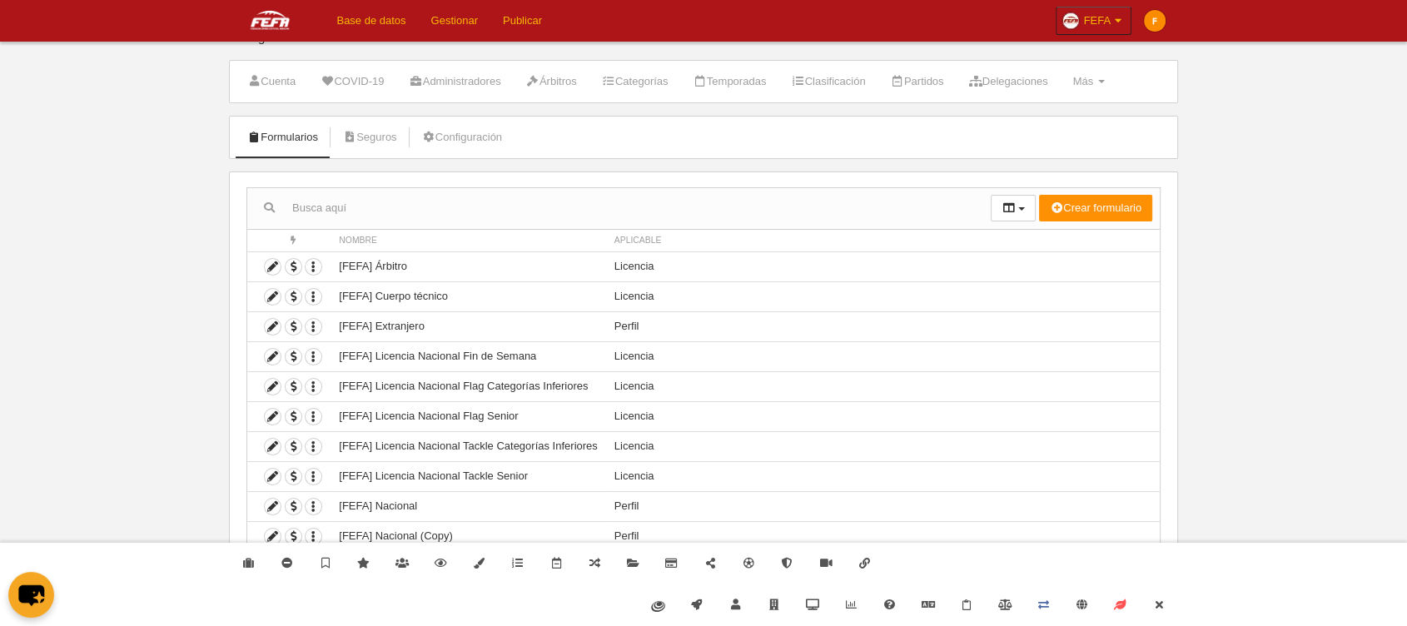
scroll to position [36, 0]
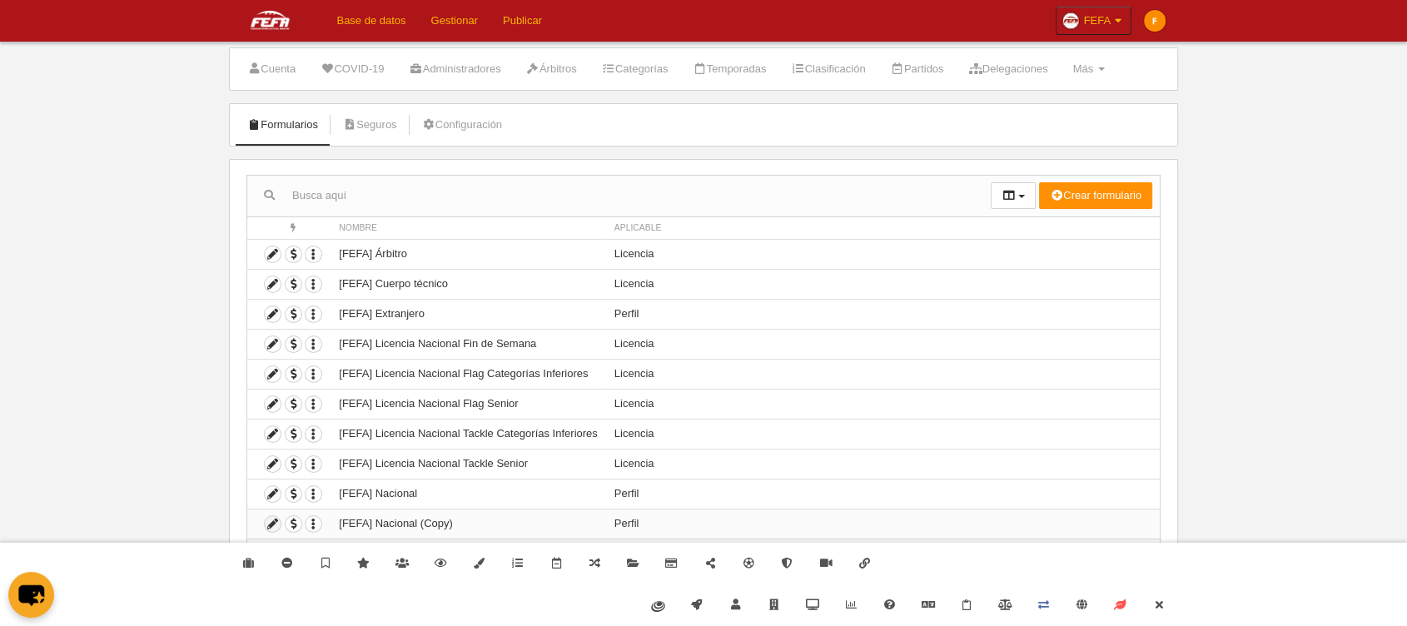
click at [268, 520] on icon at bounding box center [273, 524] width 16 height 16
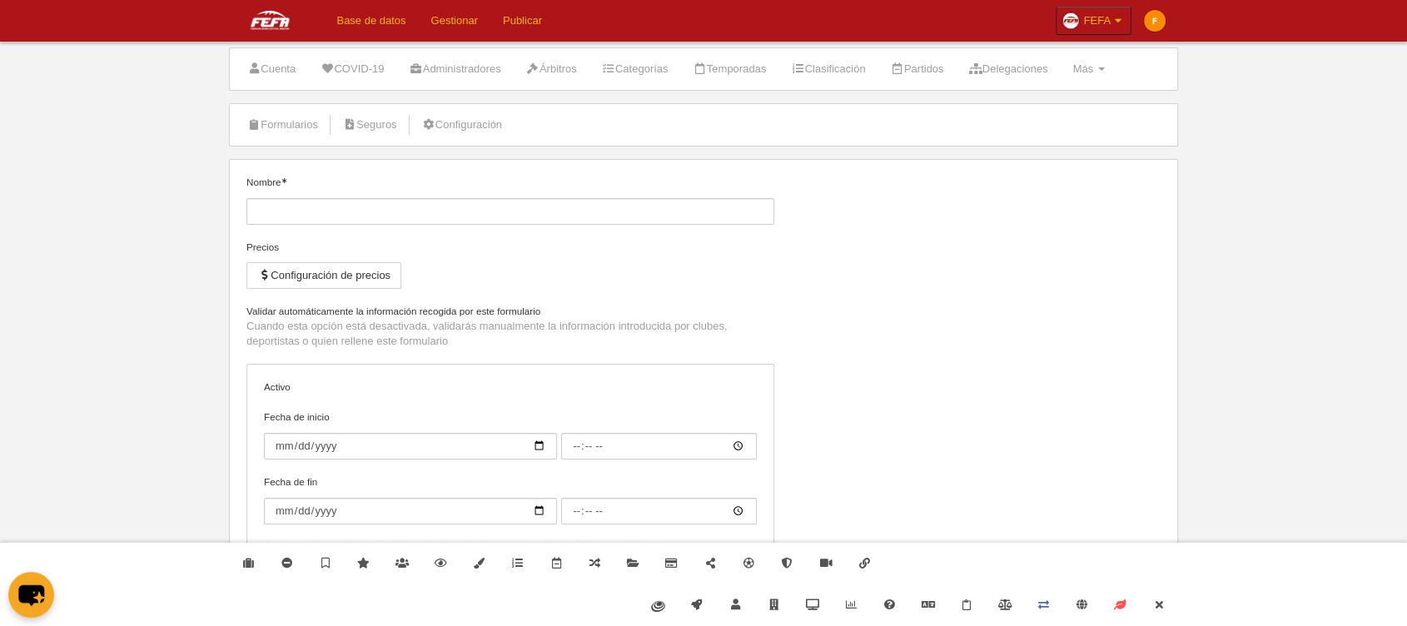
type input "[FEFA] Nacional (Copy)"
checkbox input "true"
drag, startPoint x: 386, startPoint y: 209, endPoint x: 338, endPoint y: 207, distance: 48.4
click at [338, 207] on input "[FEFA] Nacional (Copy)" at bounding box center [510, 211] width 528 height 27
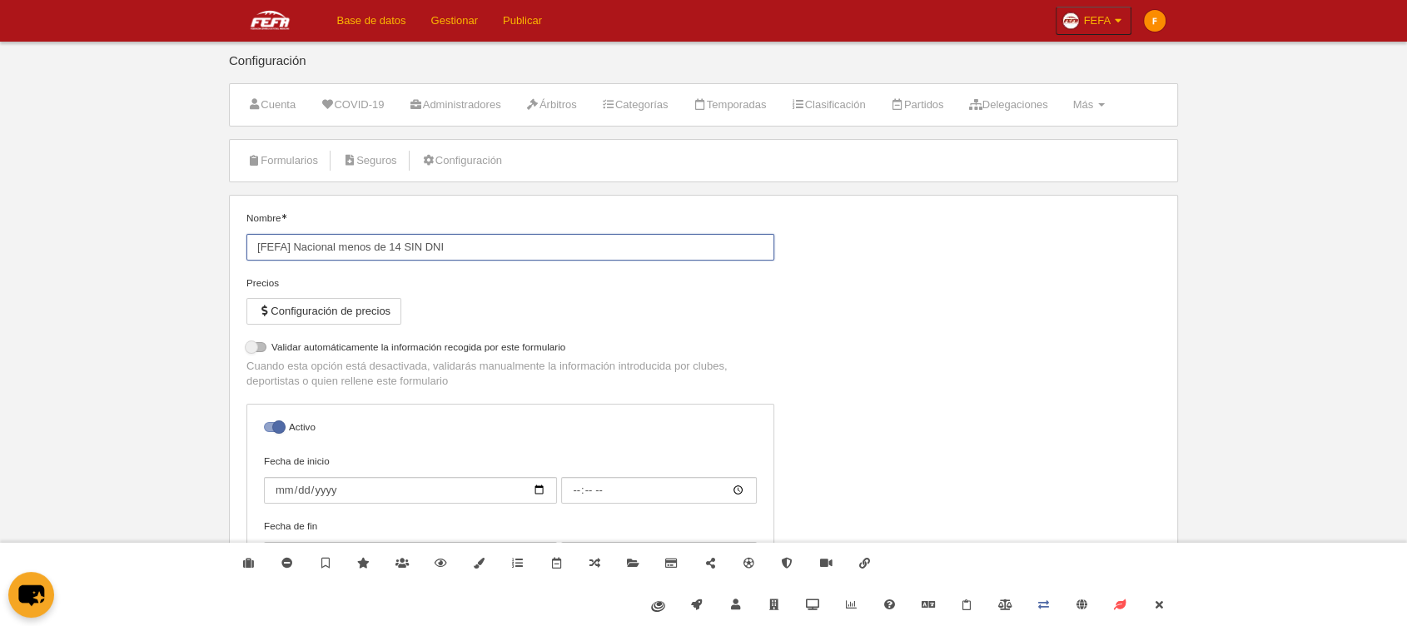
click at [412, 244] on input "[FEFA] Nacional menos de 14 SIN DNI" at bounding box center [510, 247] width 528 height 27
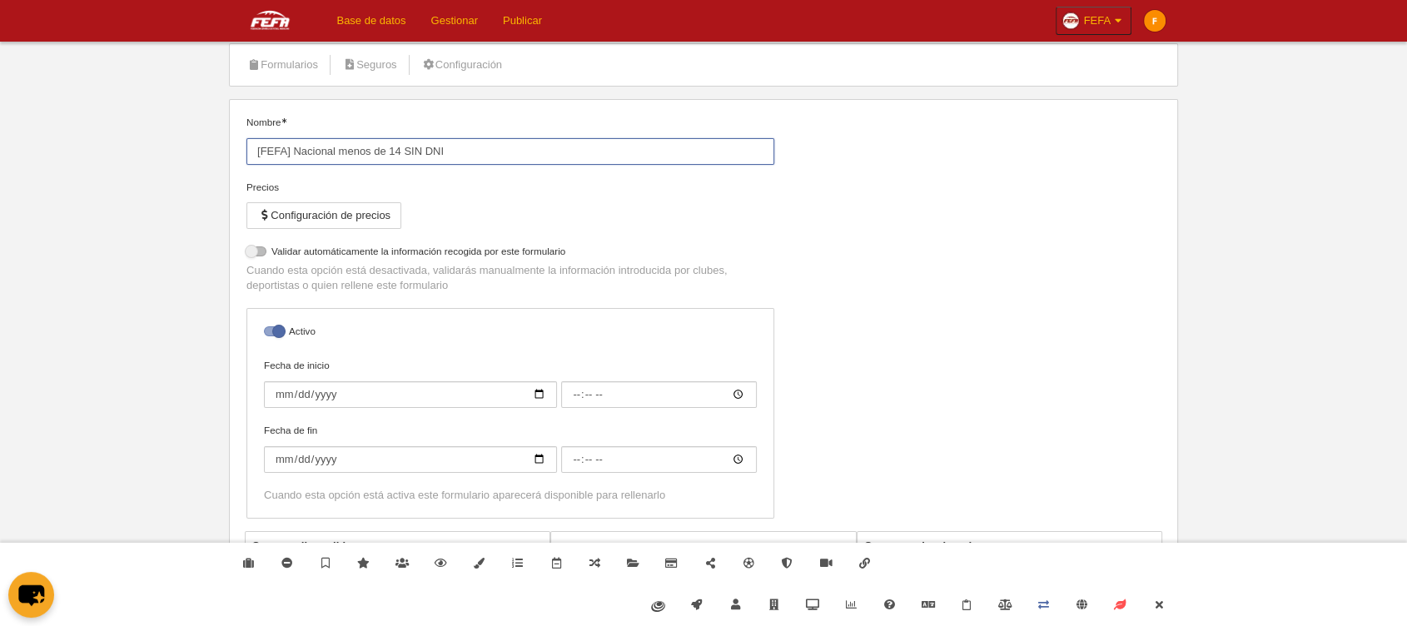
scroll to position [555, 0]
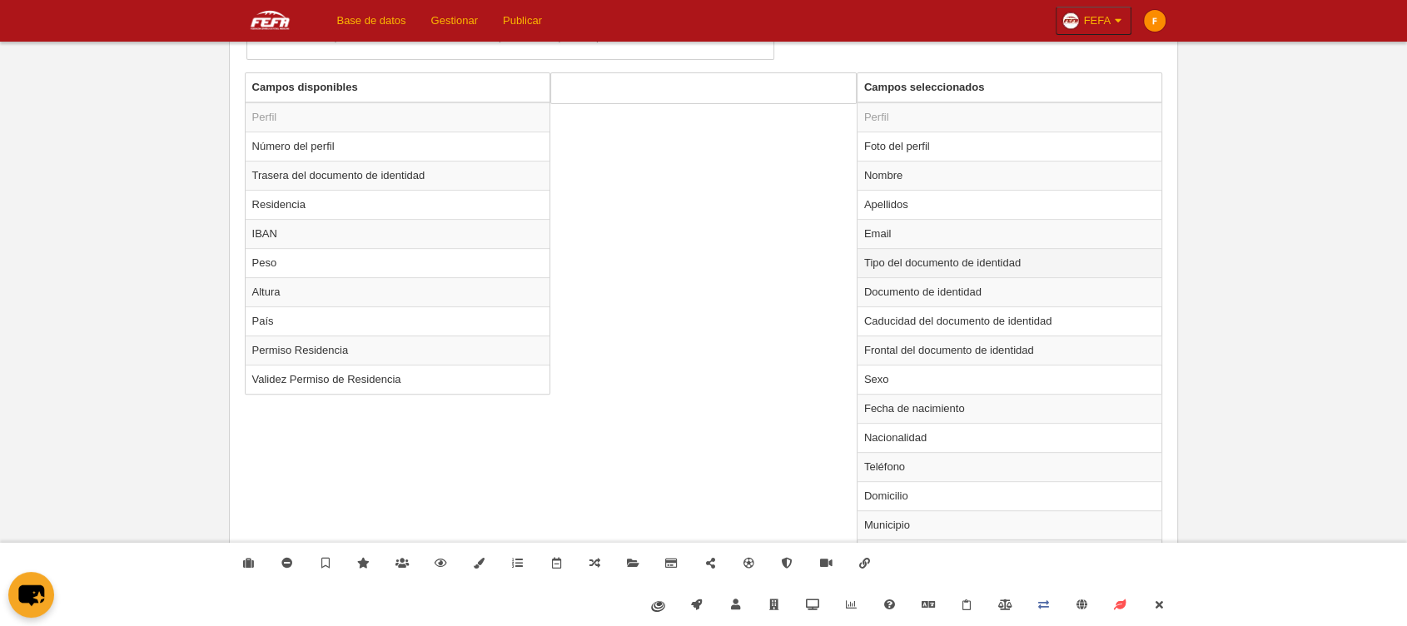
type input "[FEFA] Nacional menos de 14 SIN DNI"
click at [912, 261] on td "Tipo del documento de identidad" at bounding box center [1010, 262] width 305 height 29
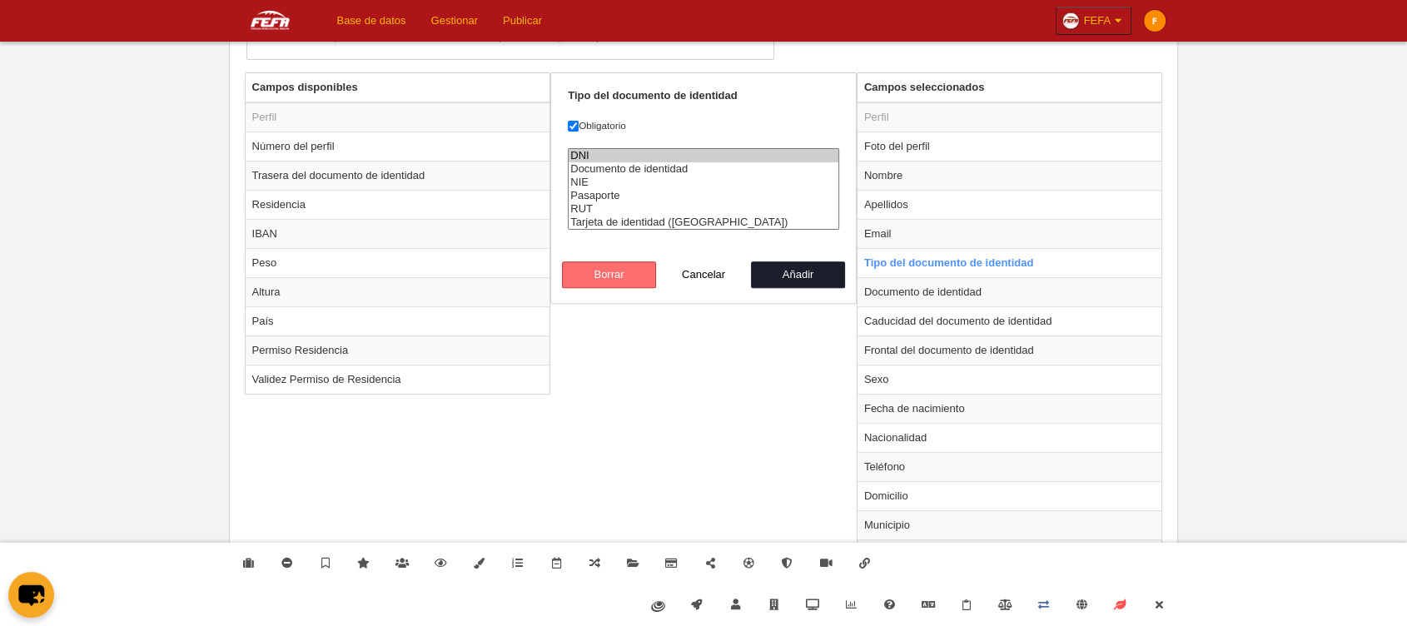
click at [605, 264] on button "Borrar" at bounding box center [609, 274] width 95 height 27
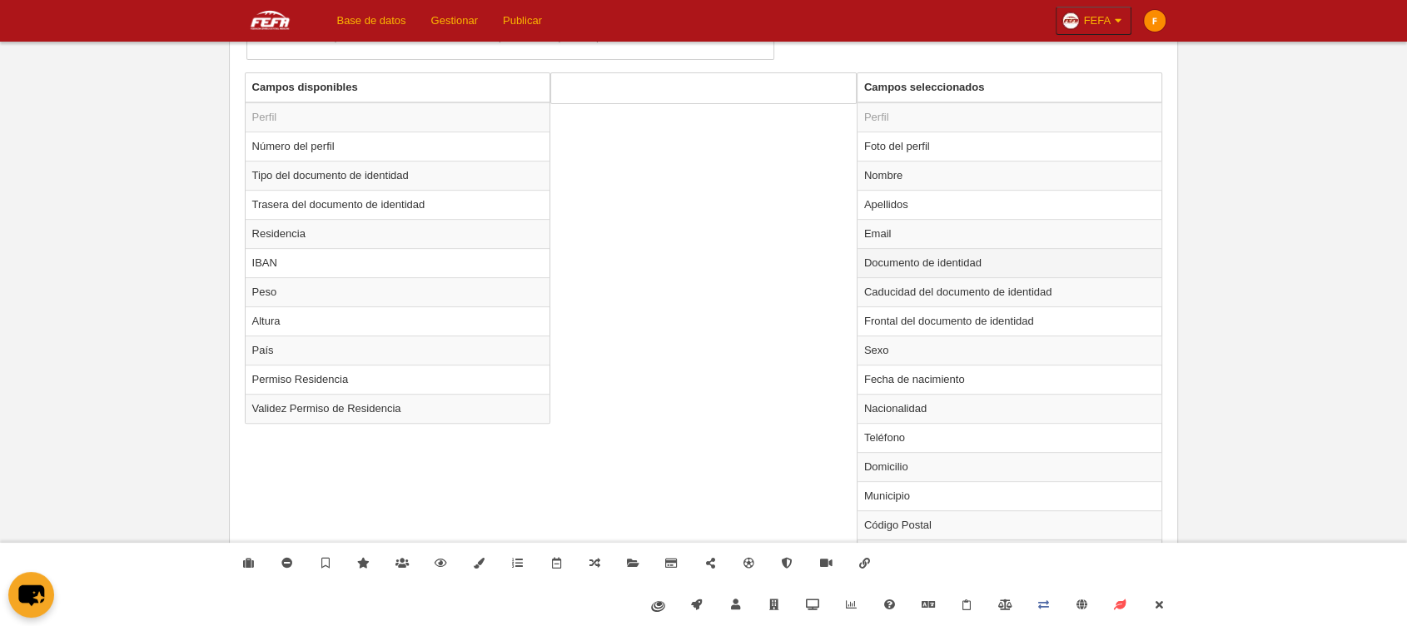
click at [909, 257] on td "Documento de identidad" at bounding box center [1010, 262] width 305 height 29
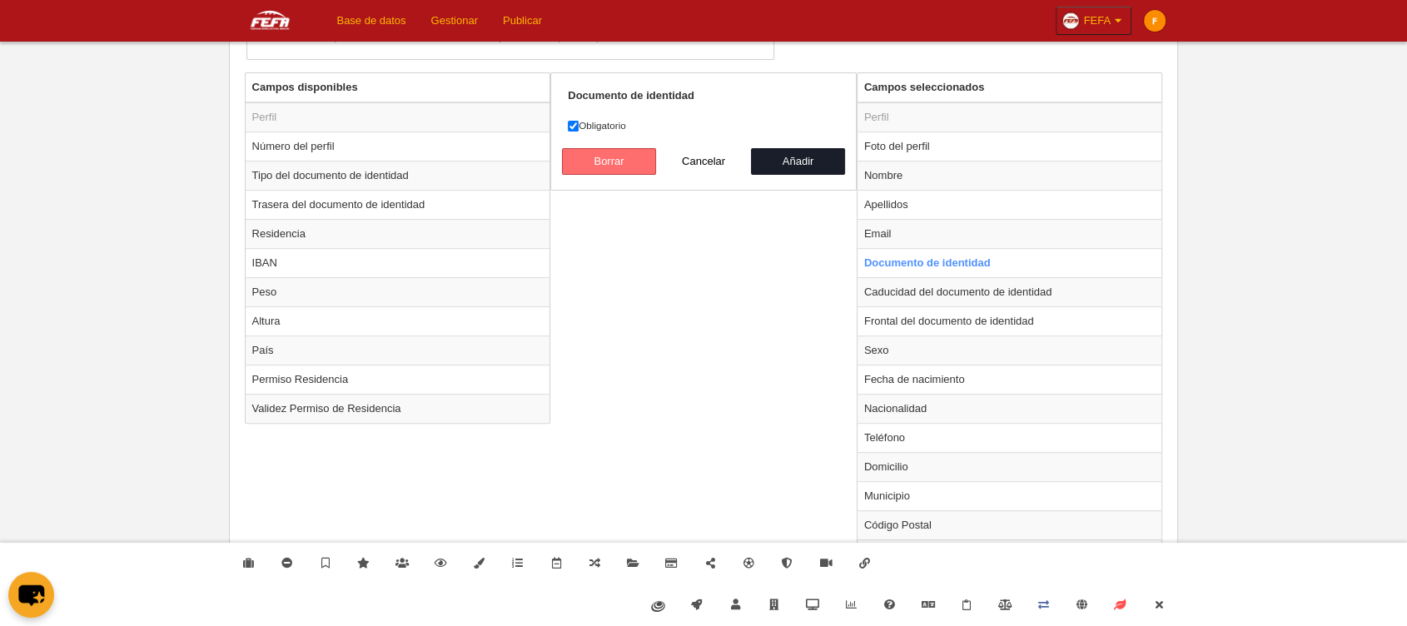
click at [612, 162] on button "Borrar" at bounding box center [609, 161] width 95 height 27
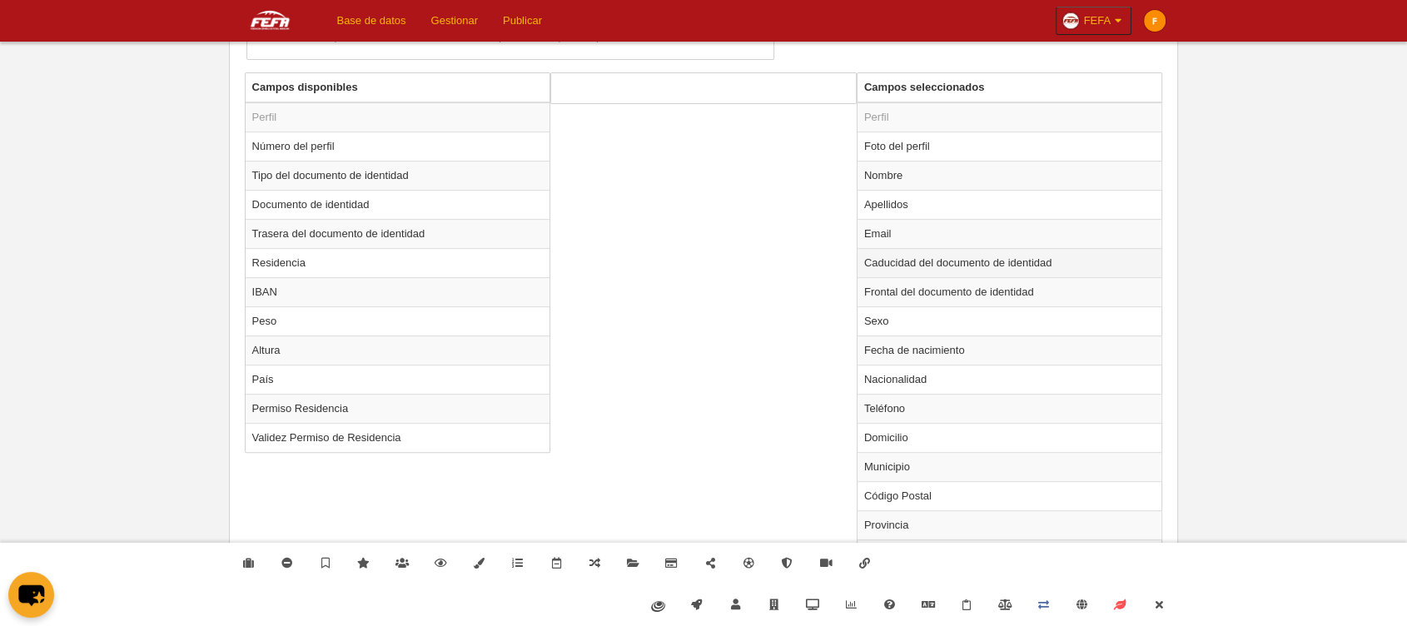
click at [919, 259] on td "Caducidad del documento de identidad" at bounding box center [1010, 262] width 305 height 29
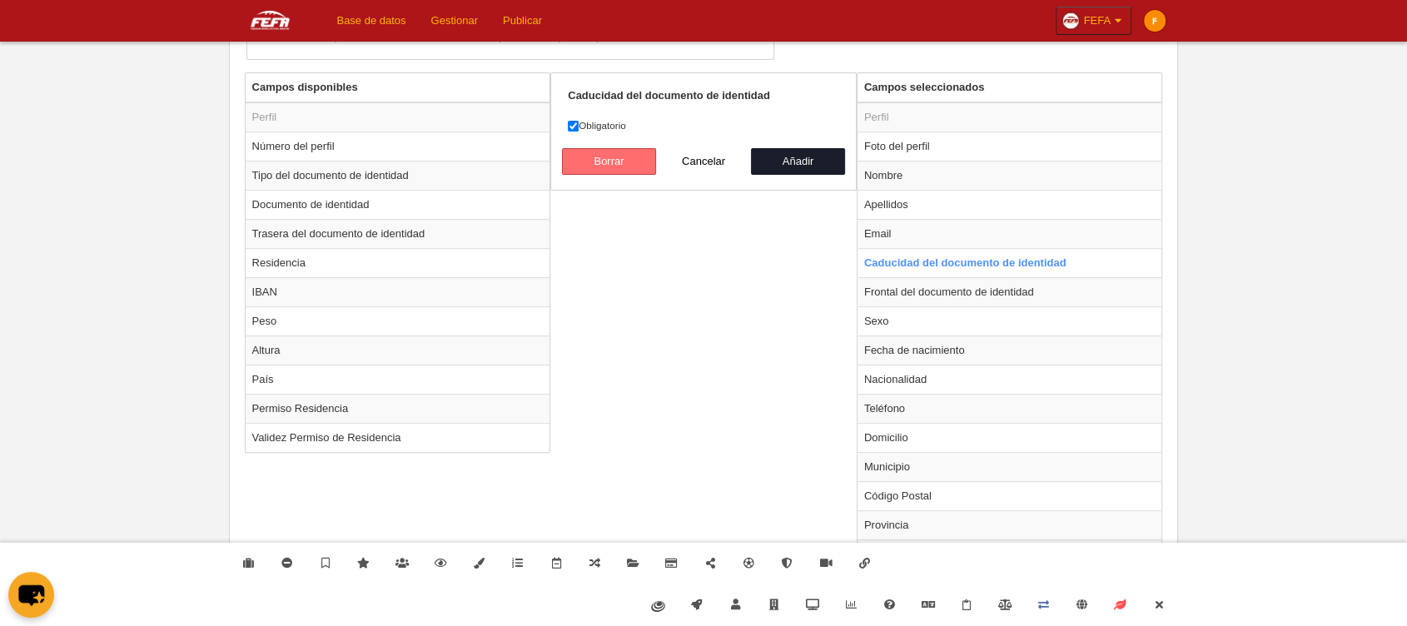
click at [613, 162] on button "Borrar" at bounding box center [609, 161] width 95 height 27
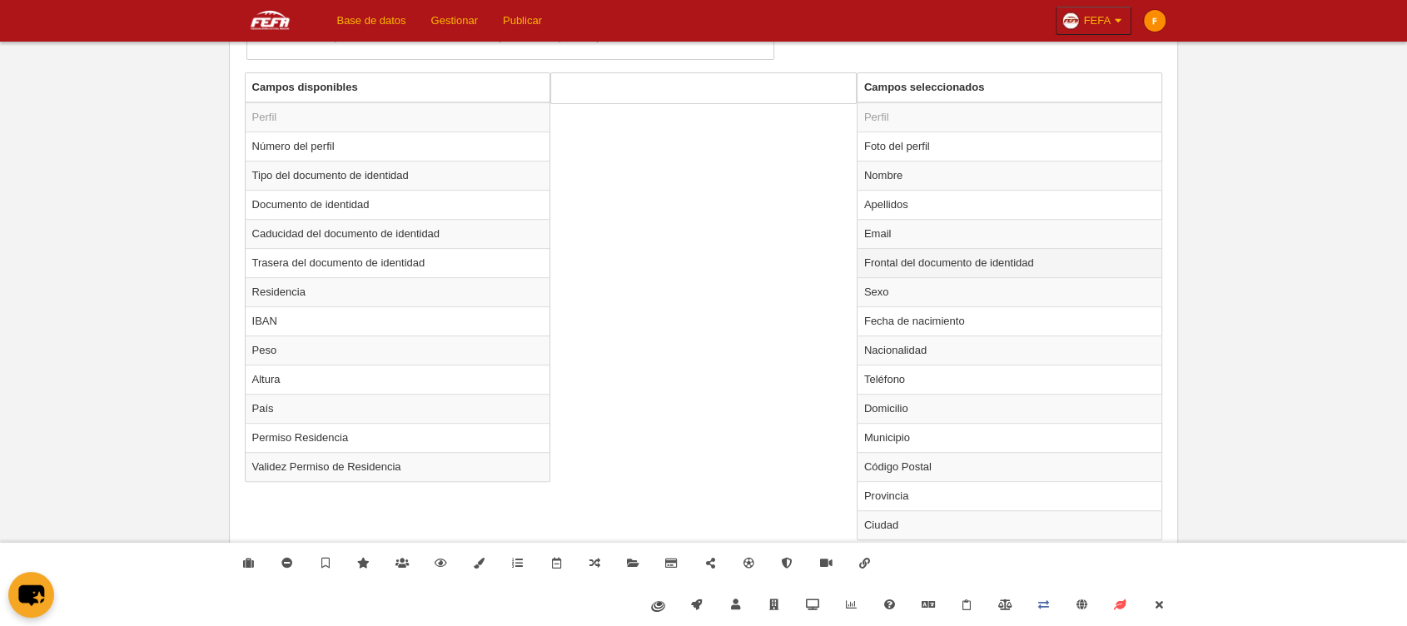
click at [917, 266] on td "Frontal del documento de identidad" at bounding box center [1010, 262] width 305 height 29
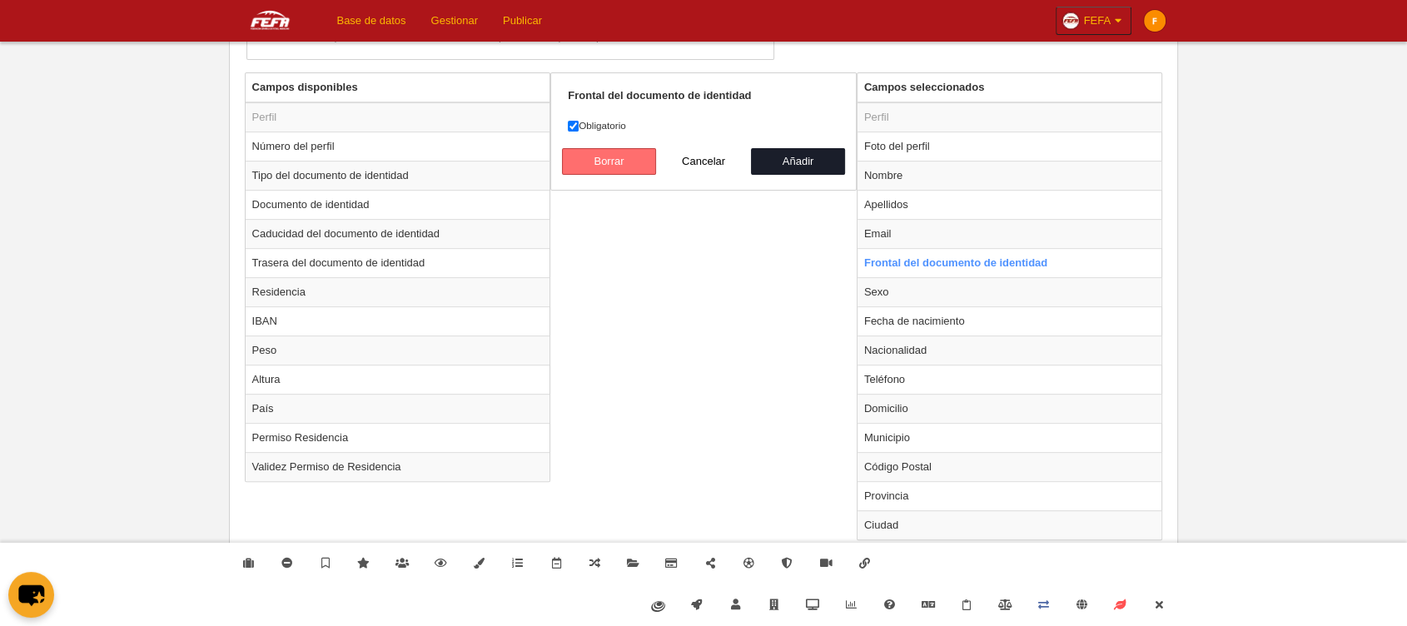
click at [610, 166] on button "Borrar" at bounding box center [609, 161] width 95 height 27
radio input "false"
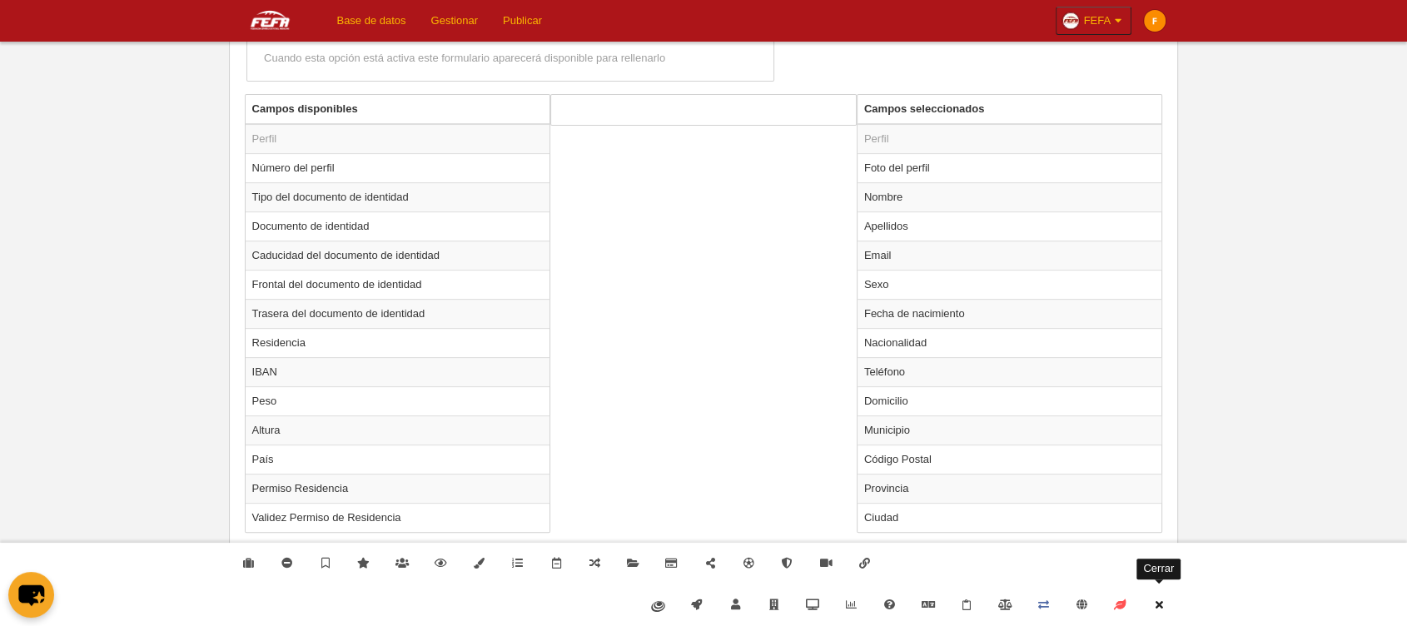
click at [1158, 610] on icon at bounding box center [1158, 605] width 13 height 11
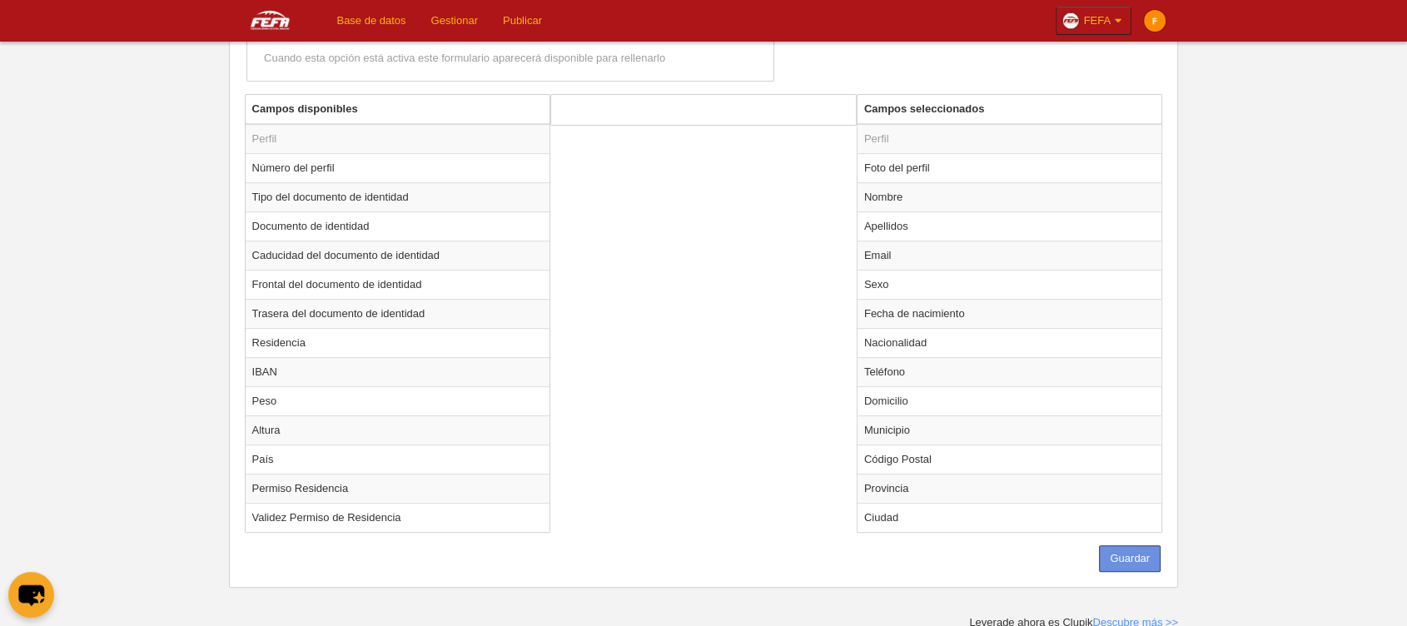
click at [1126, 552] on button "Guardar" at bounding box center [1130, 558] width 62 height 27
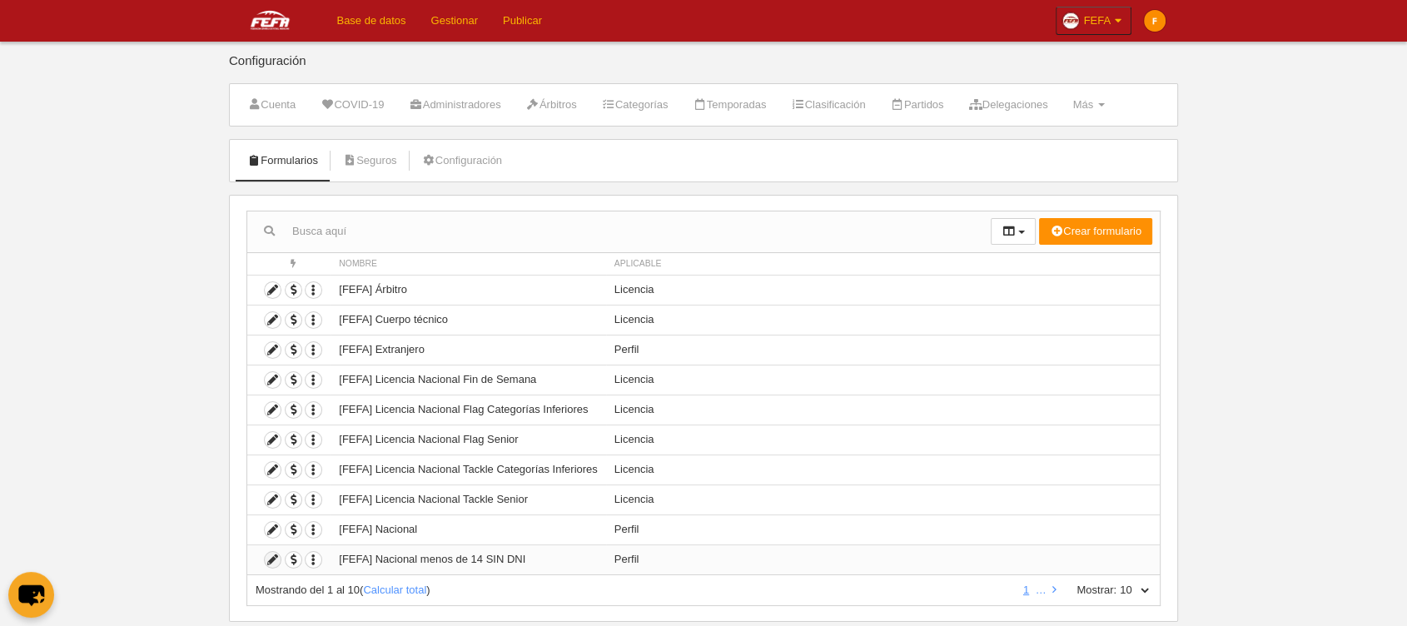
click at [270, 560] on icon at bounding box center [273, 560] width 16 height 16
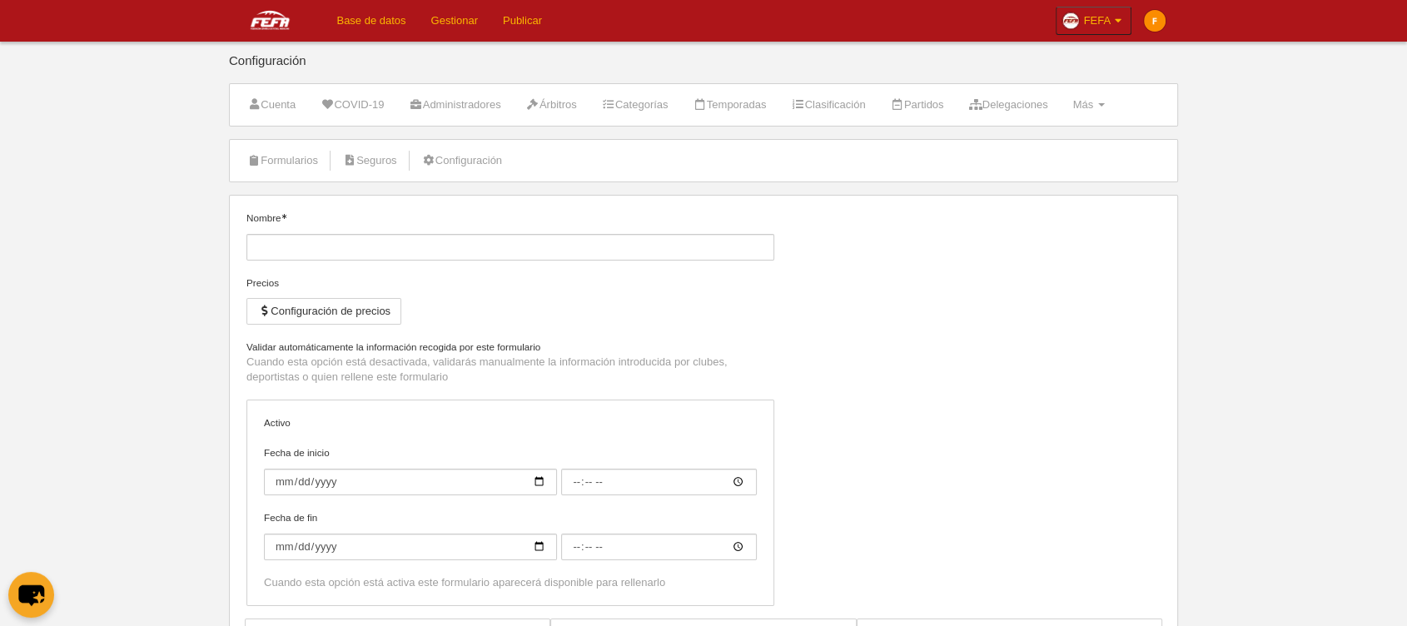
type input "[FEFA] Nacional menos de 14 SIN DNI"
checkbox input "true"
click at [369, 251] on input "[FEFA] Nacional menos de 14 SIN DNI" at bounding box center [510, 247] width 528 height 27
type input "[FEFA] Nacional menor de 14 SIN DNI"
click at [918, 362] on div "Nombre [FEFA] Nacional menor de 14 SIN DNI Precios Configuración de precios No …" at bounding box center [704, 419] width 927 height 416
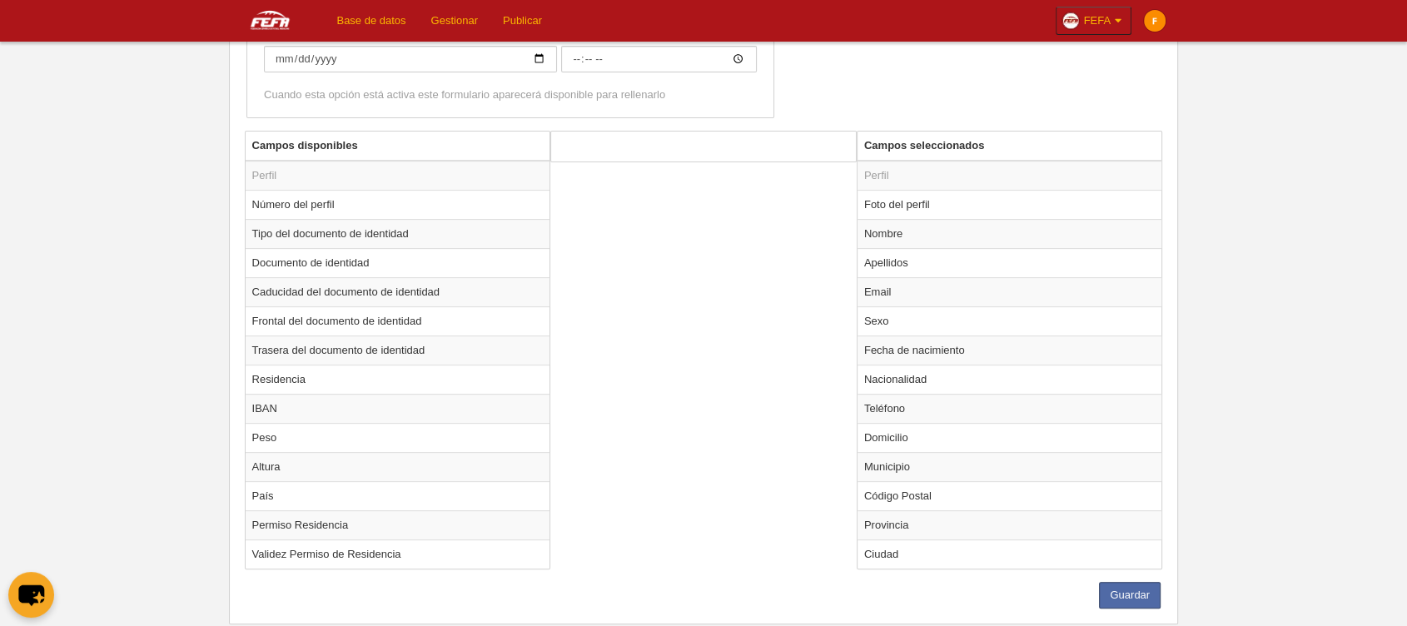
scroll to position [533, 0]
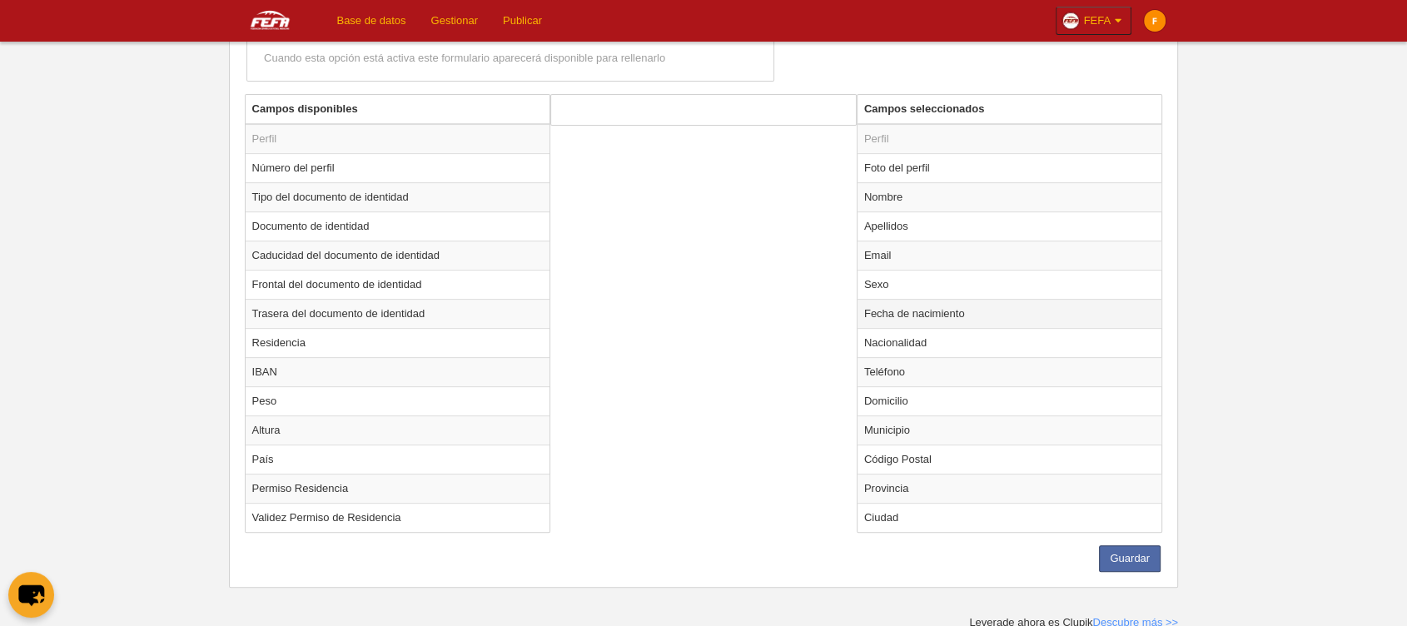
click at [924, 316] on td "Fecha de nacimiento" at bounding box center [1010, 313] width 305 height 29
radio input "true"
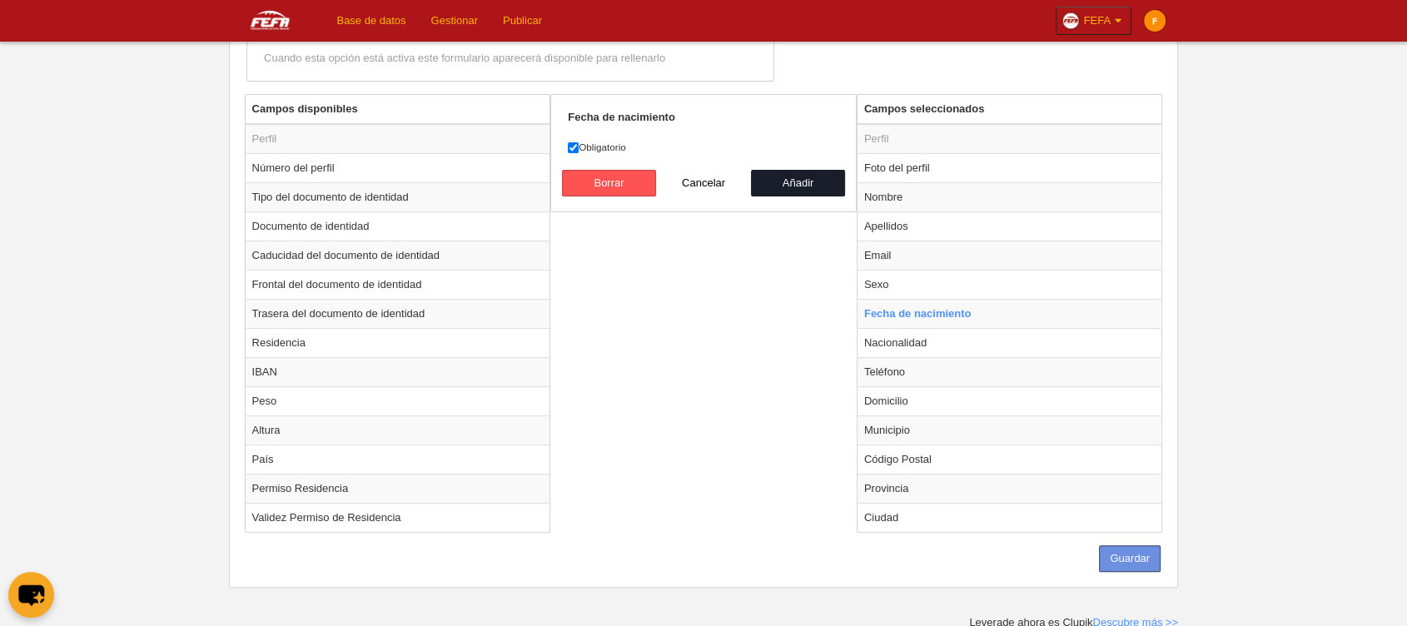
click at [1129, 565] on button "Guardar" at bounding box center [1130, 558] width 62 height 27
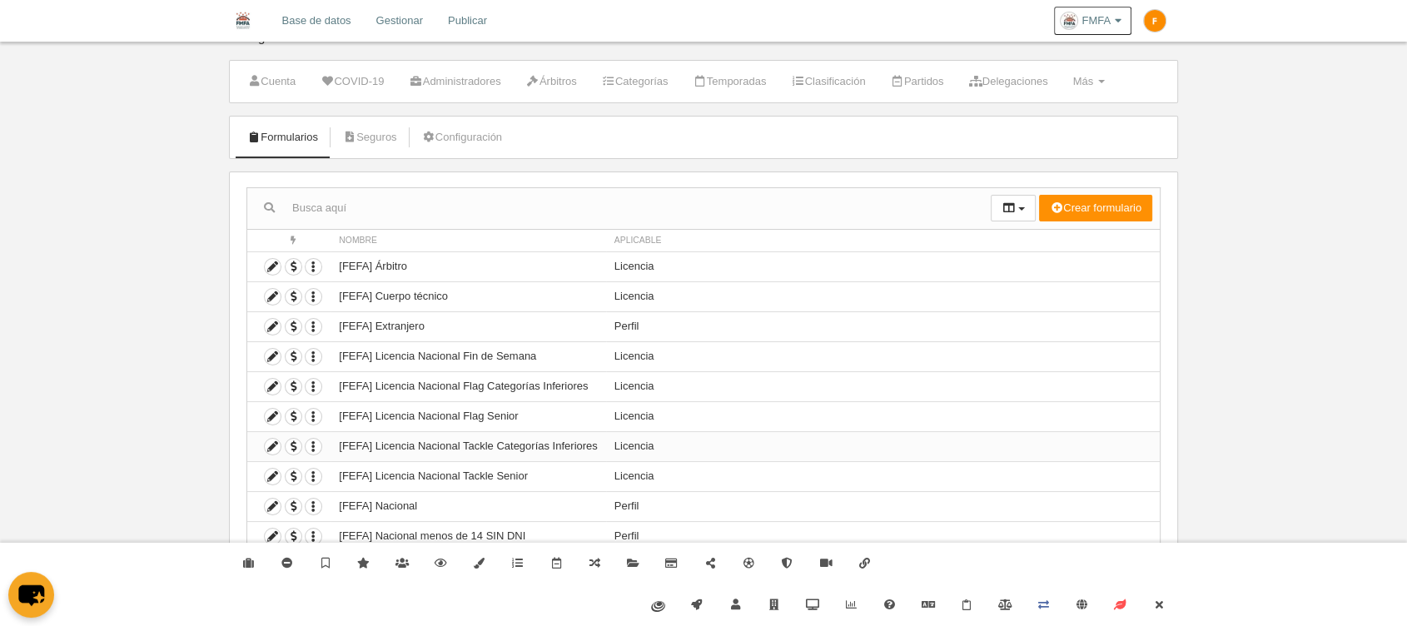
scroll to position [36, 0]
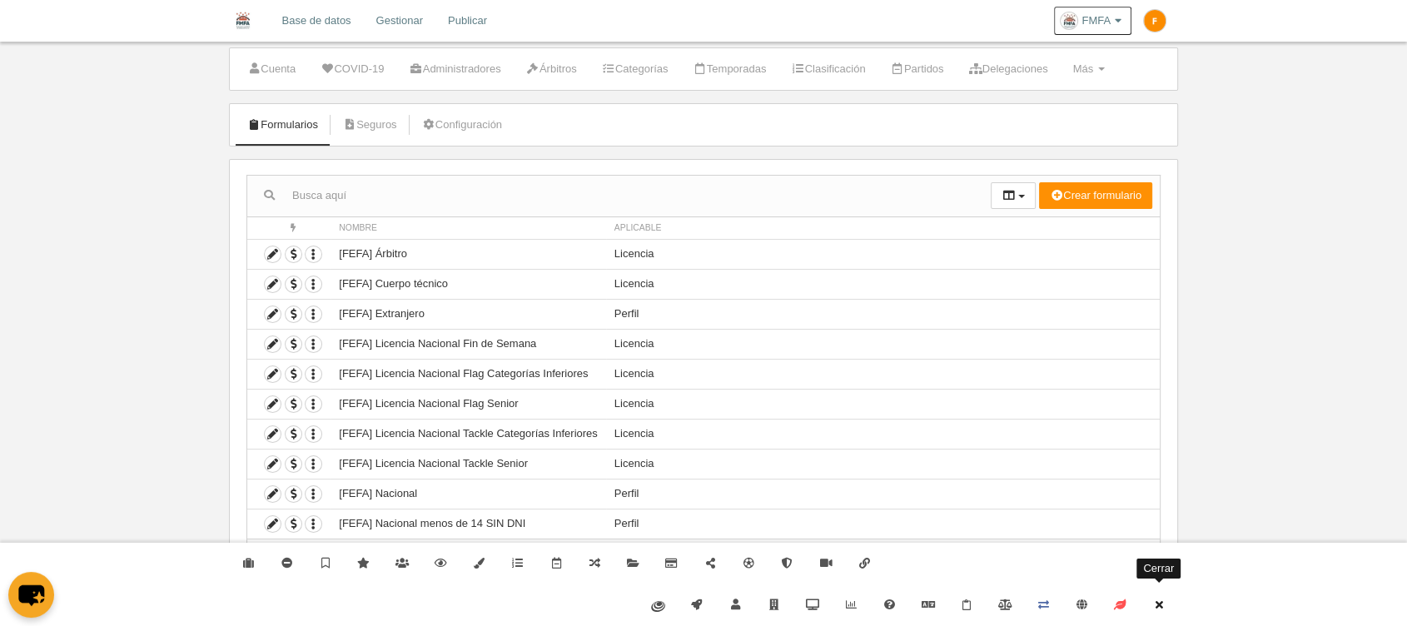
click at [1162, 617] on link "Cerrar" at bounding box center [1159, 606] width 38 height 42
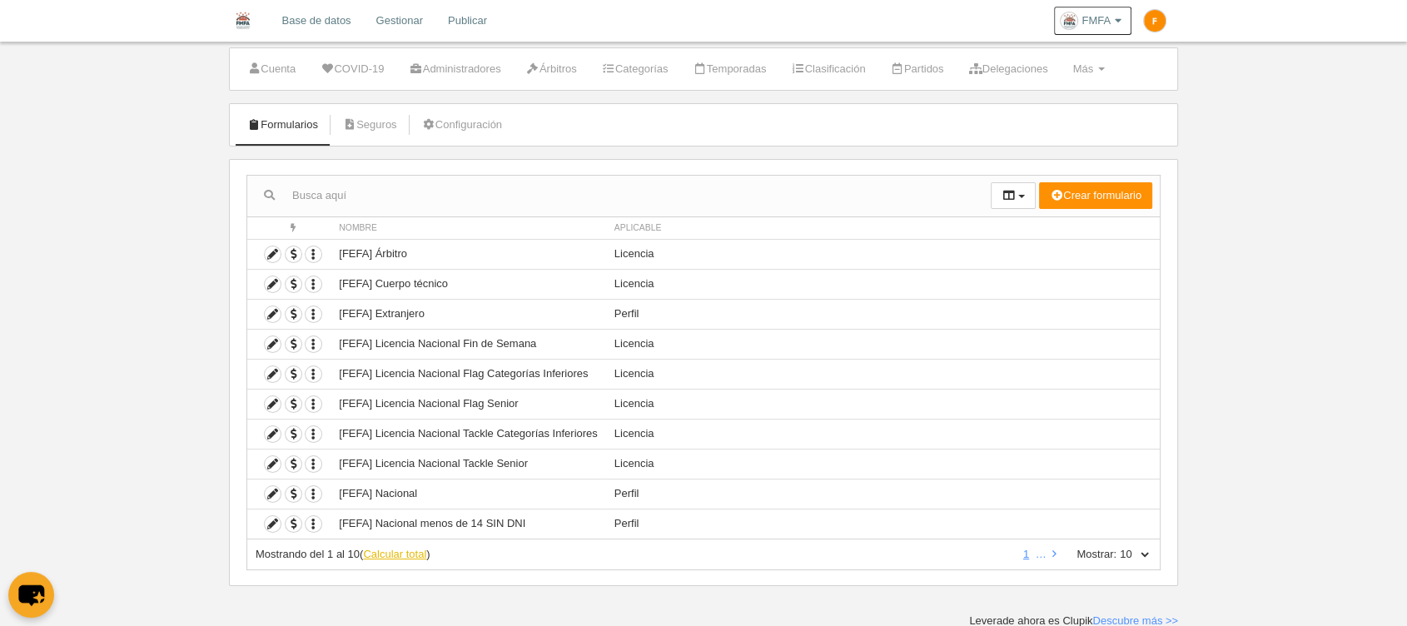
click at [417, 555] on link "Calcular total" at bounding box center [394, 554] width 63 height 12
click at [1142, 554] on select "10 25 50 100 500" at bounding box center [1134, 554] width 35 height 15
select select "500"
click at [1117, 547] on select "10 25 50 100 500" at bounding box center [1134, 554] width 35 height 15
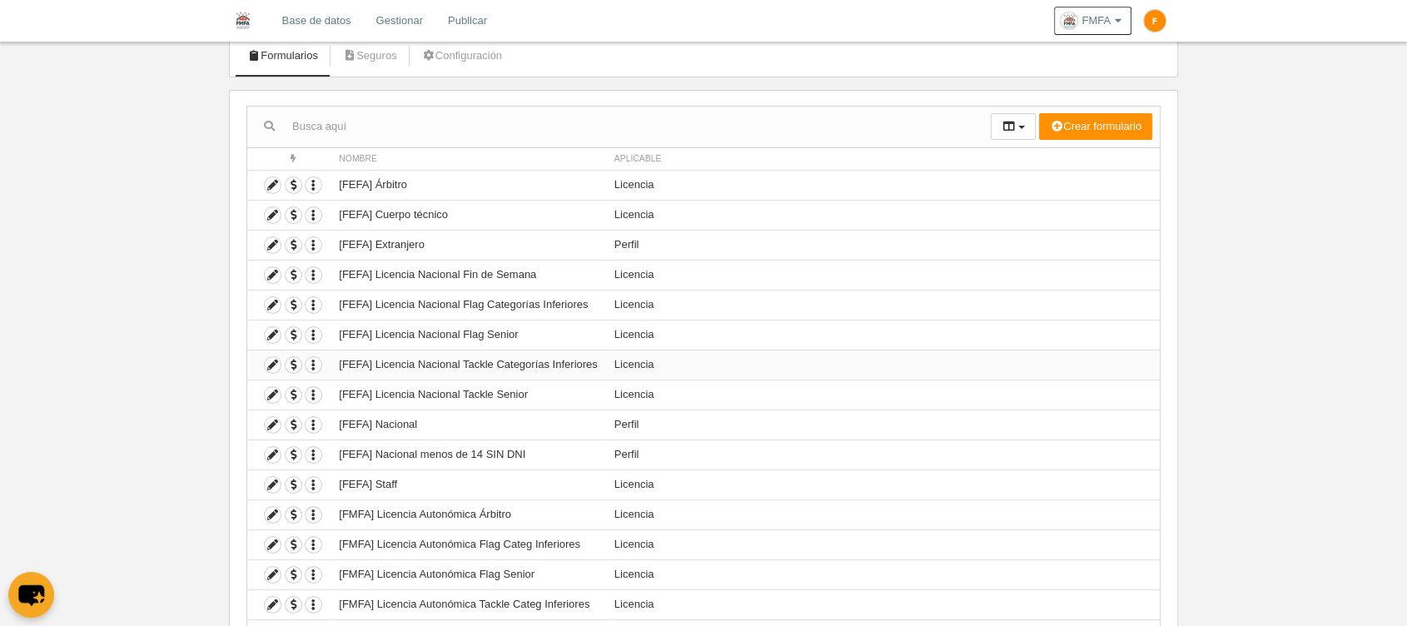
scroll to position [128, 0]
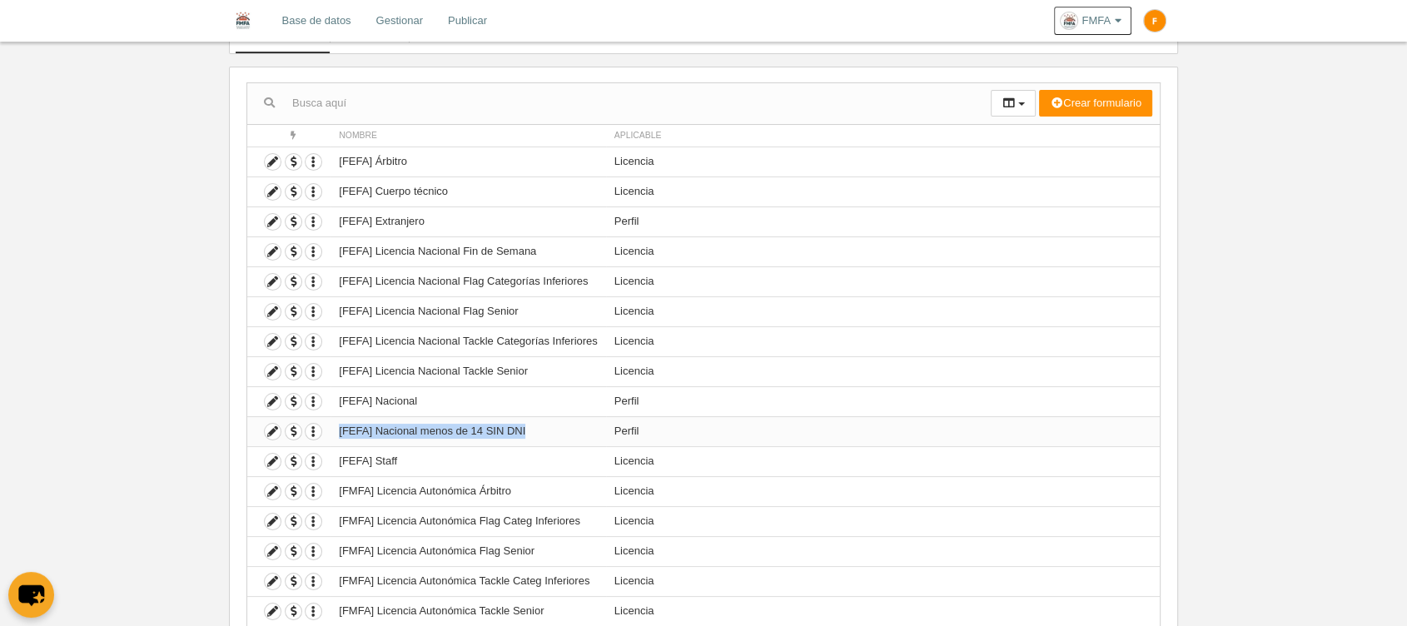
drag, startPoint x: 539, startPoint y: 431, endPoint x: 328, endPoint y: 435, distance: 210.7
click at [328, 435] on tr "Duplicar formulario Borrar formulario [FEFA] Nacional menos de 14 SIN DNI Perfil" at bounding box center [703, 431] width 913 height 30
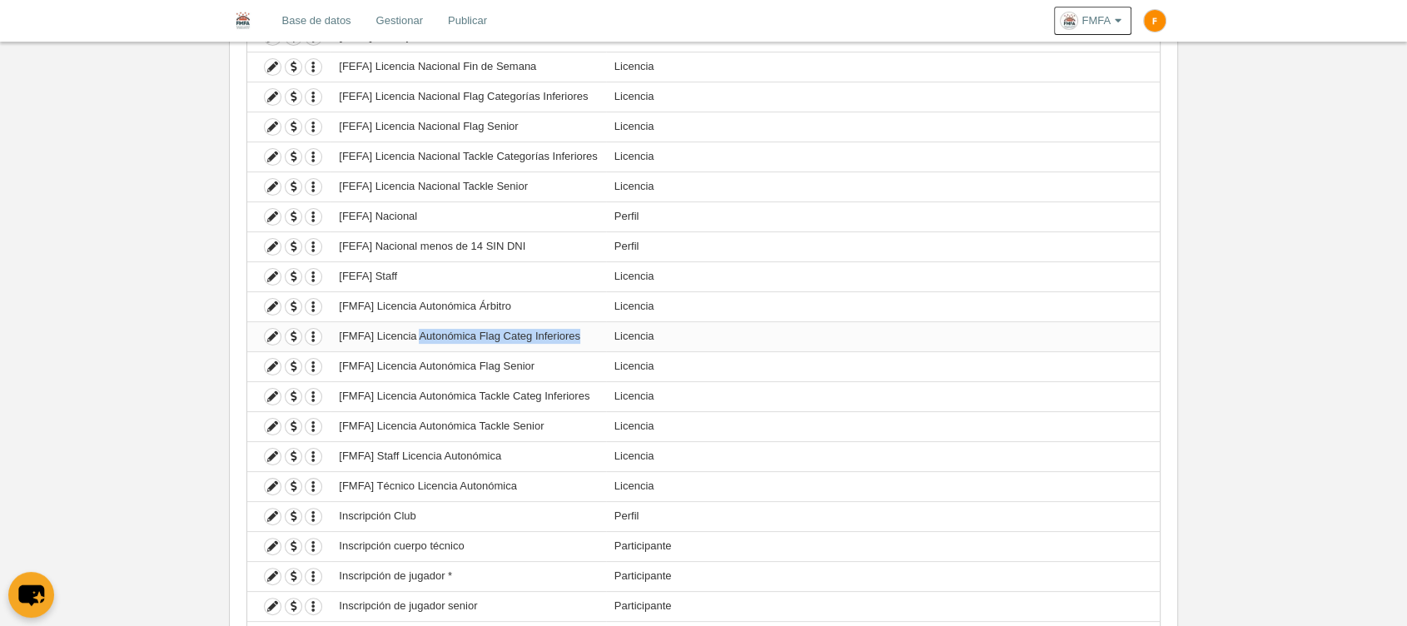
drag, startPoint x: 418, startPoint y: 335, endPoint x: 578, endPoint y: 332, distance: 159.9
click at [578, 332] on td "[FMFA] Licencia Autonómica Flag Categ Inferiores" at bounding box center [468, 336] width 275 height 30
click at [273, 336] on icon at bounding box center [273, 337] width 16 height 16
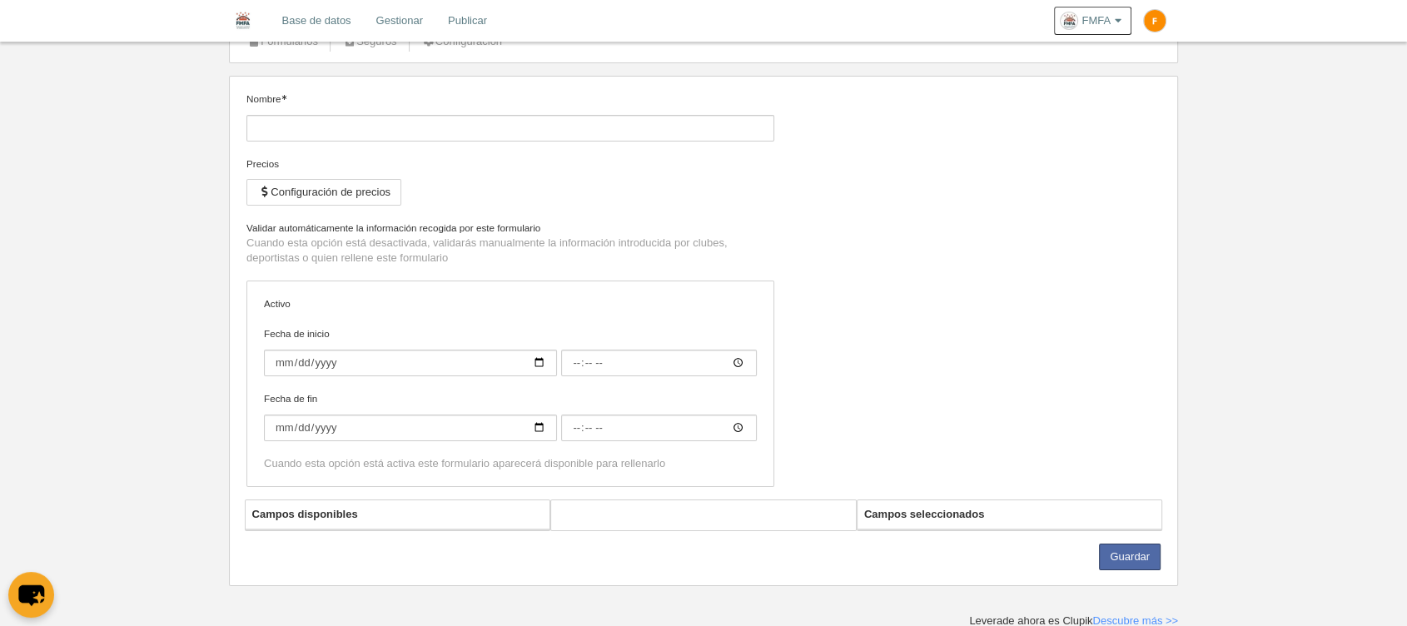
type input "[FMFA] Licencia Autonómica Flag Categ Inferiores"
checkbox input "true"
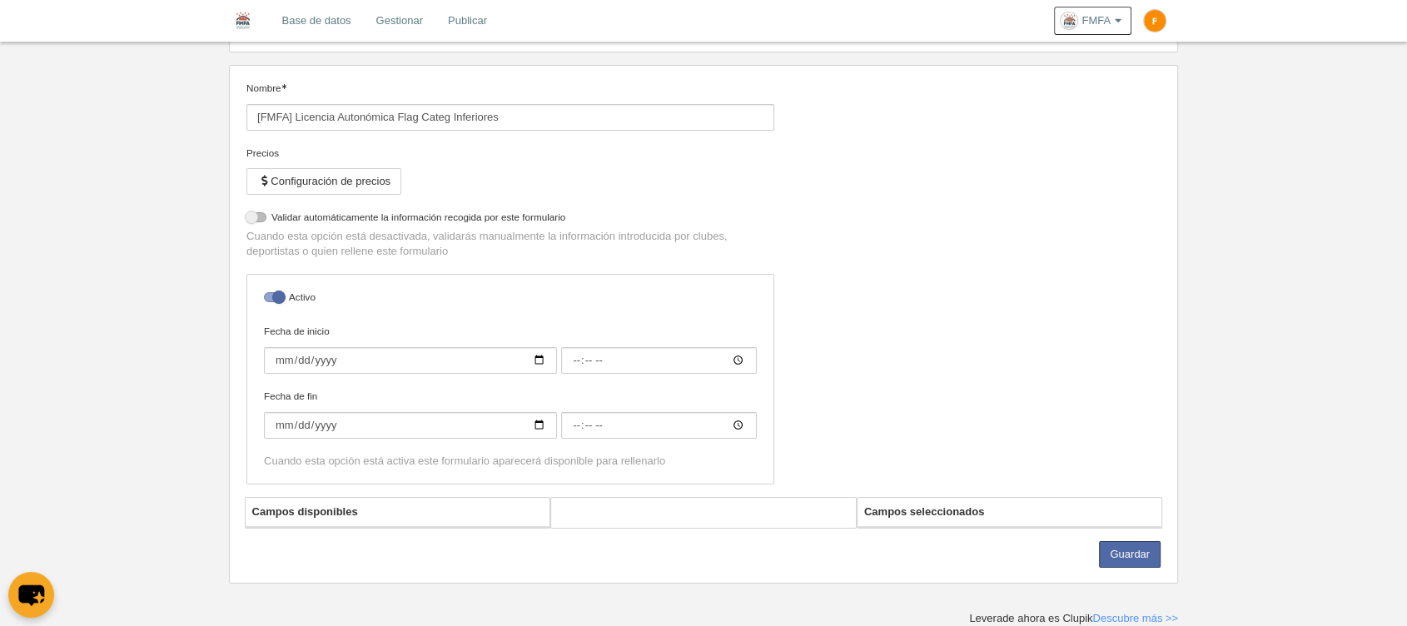
select select "selected"
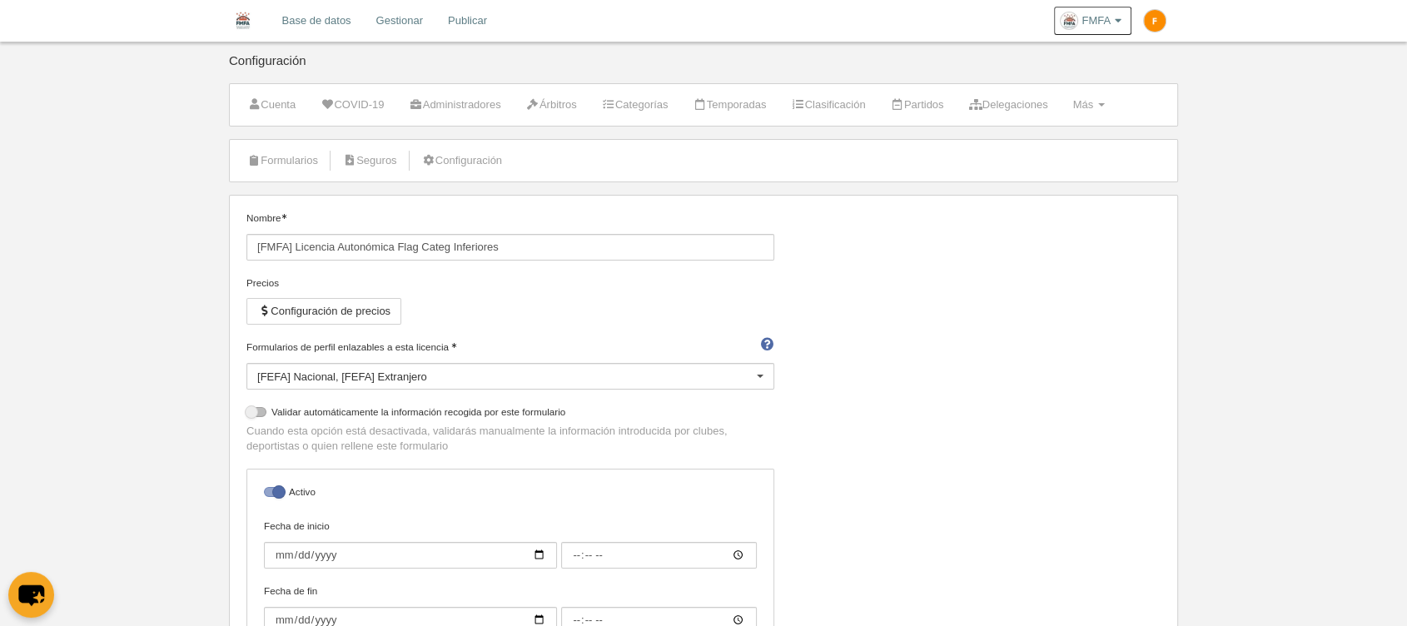
drag, startPoint x: 245, startPoint y: 346, endPoint x: 448, endPoint y: 346, distance: 203.2
click at [448, 346] on div "Formularios de perfil enlazables a esta licencia [FEFA] Nacional [FEFA] Extranj…" at bounding box center [511, 372] width 540 height 65
click at [407, 374] on div "[FEFA] Nacional [FEFA] Extranjero" at bounding box center [510, 376] width 528 height 27
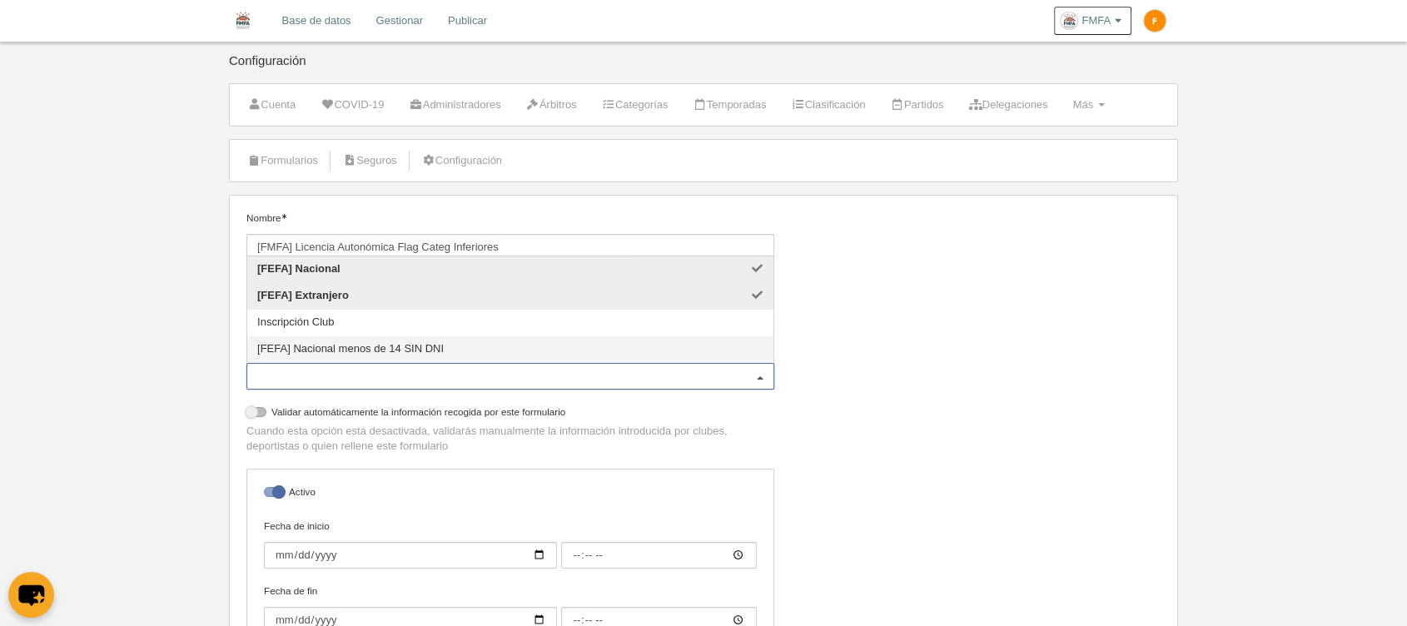
click at [417, 351] on span "[FEFA] Nacional menos de 14 SIN DNI" at bounding box center [350, 348] width 187 height 12
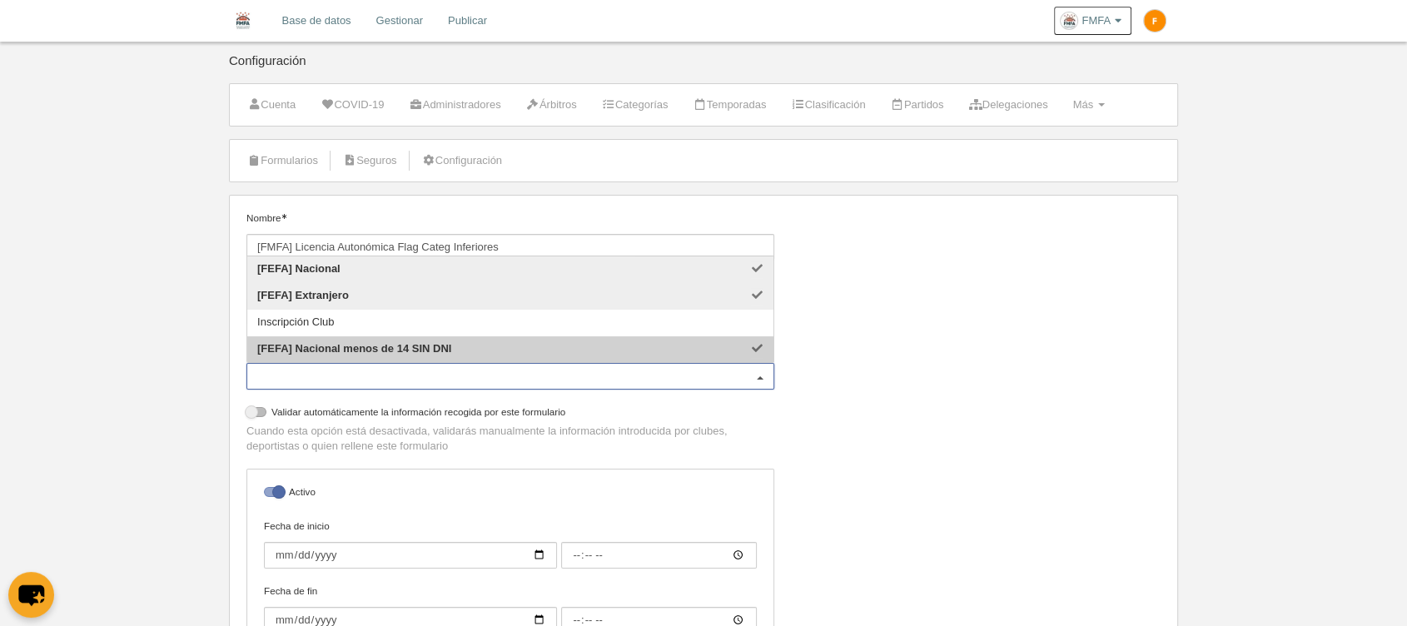
click at [995, 383] on div "Nombre [FMFA] Licencia Autonómica Flag Categ Inferiores Precios Configuración d…" at bounding box center [704, 451] width 927 height 481
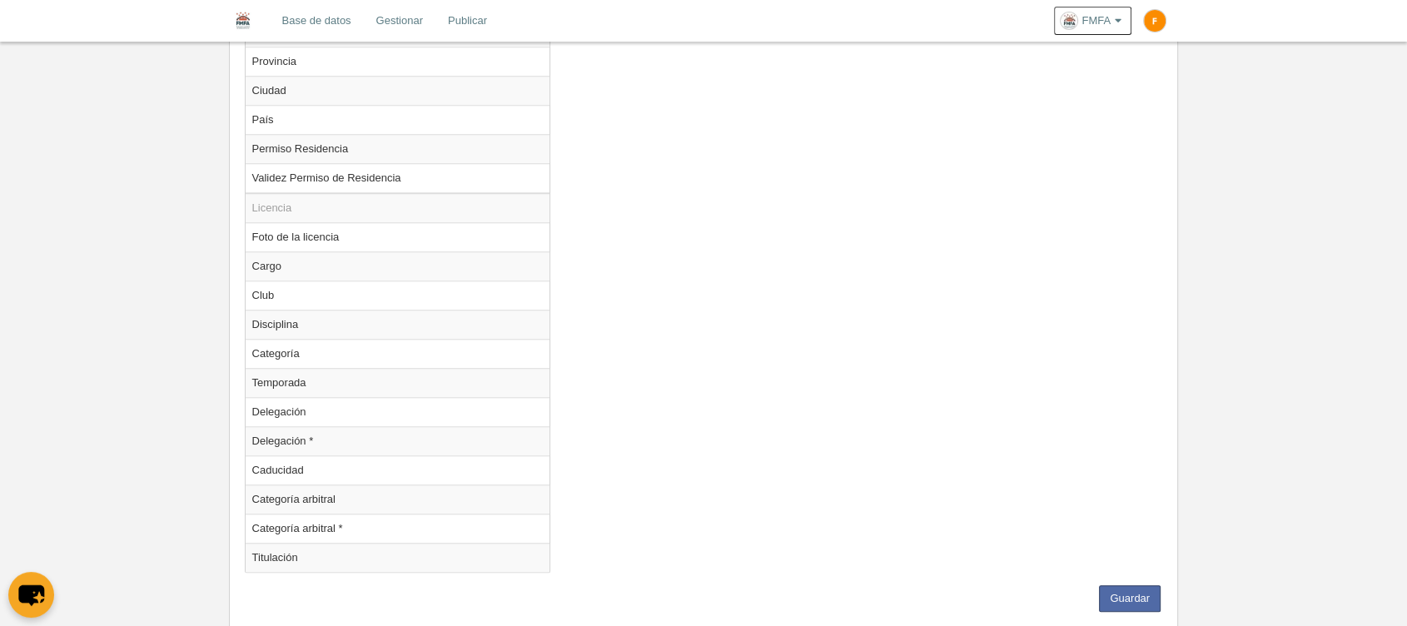
scroll to position [1500, 0]
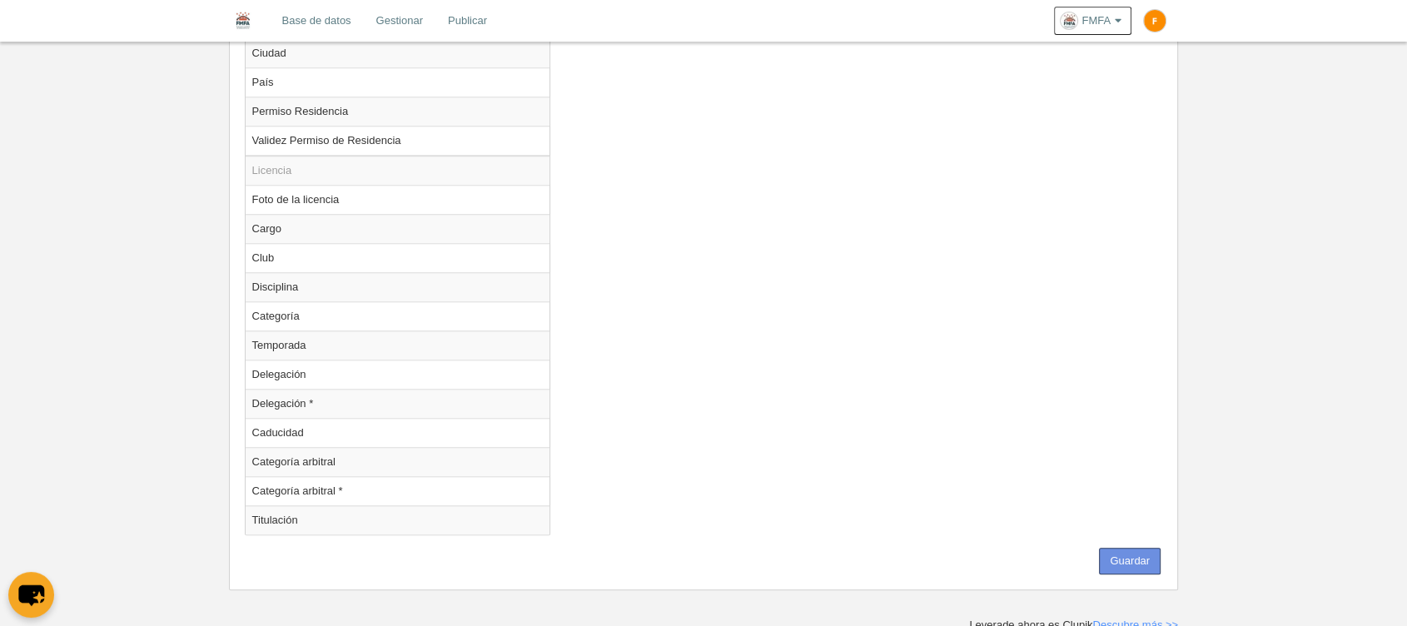
click at [1117, 557] on button "Guardar" at bounding box center [1130, 561] width 62 height 27
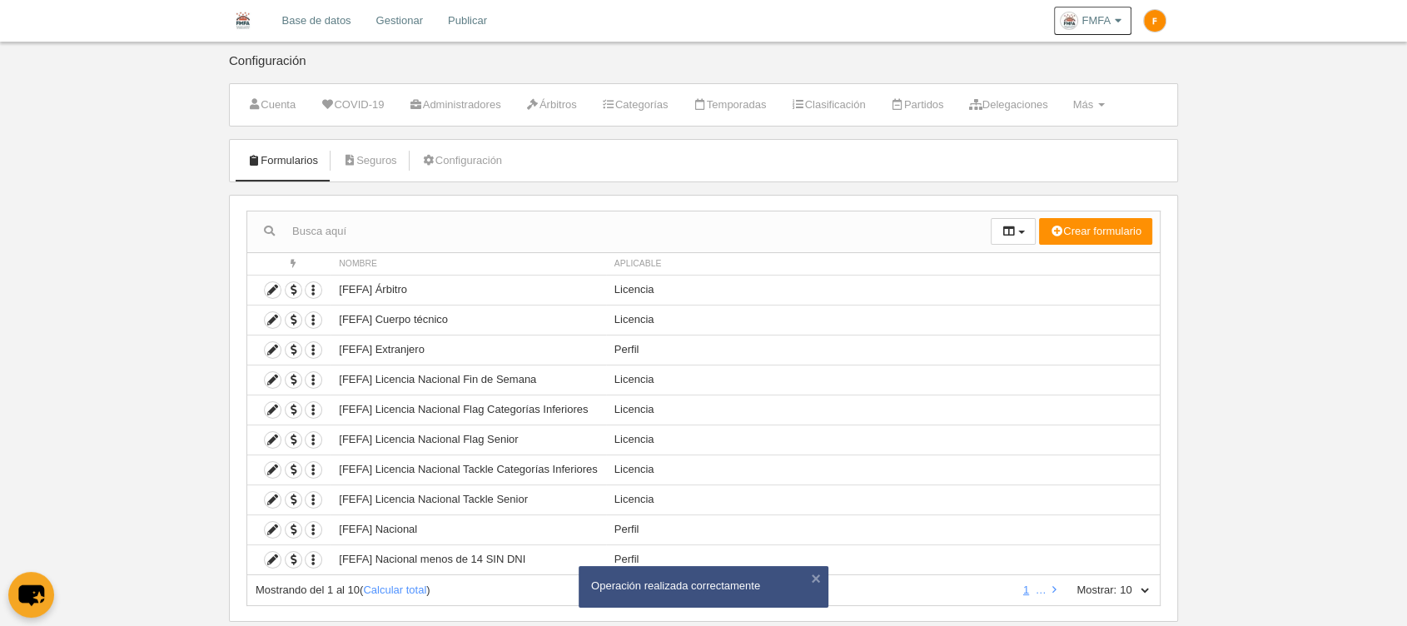
click at [1138, 587] on select "10 25 50 100 500" at bounding box center [1134, 590] width 35 height 15
select select "100"
click at [1117, 583] on select "10 25 50 100 500" at bounding box center [1134, 590] width 35 height 15
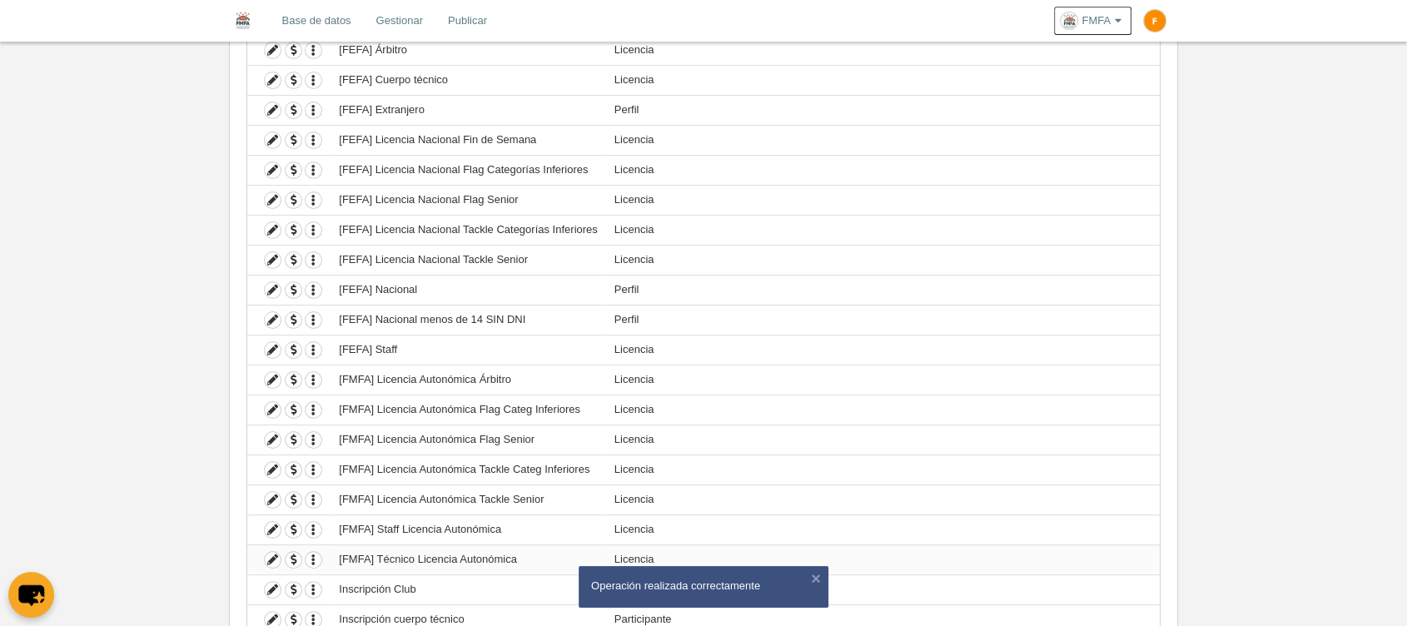
scroll to position [277, 0]
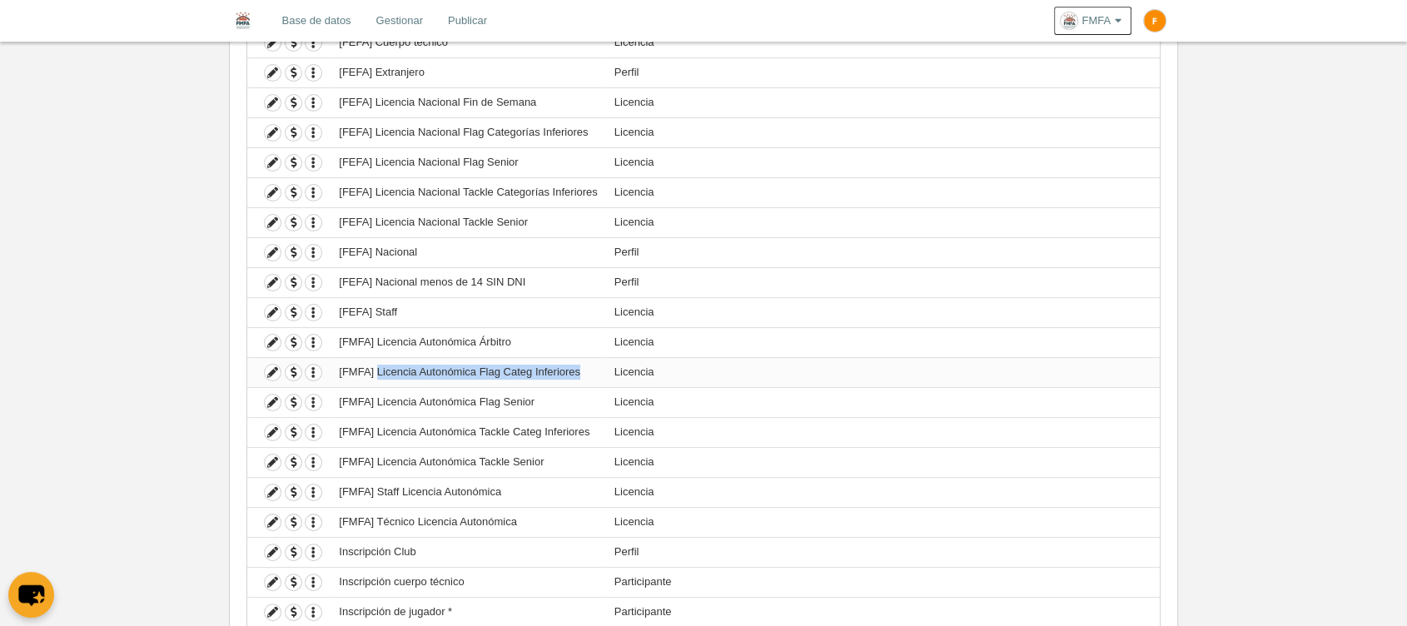
drag, startPoint x: 376, startPoint y: 368, endPoint x: 584, endPoint y: 371, distance: 207.4
click at [584, 371] on td "[FMFA] Licencia Autonómica Flag Categ Inferiores" at bounding box center [468, 372] width 275 height 30
drag, startPoint x: 280, startPoint y: 351, endPoint x: 275, endPoint y: 361, distance: 11.2
click at [276, 356] on tbody "Duplicar formulario Borrar formulario [FEFA] Árbitro Licencia Duplicar formular…" at bounding box center [703, 342] width 913 height 689
click at [274, 369] on icon at bounding box center [273, 373] width 16 height 16
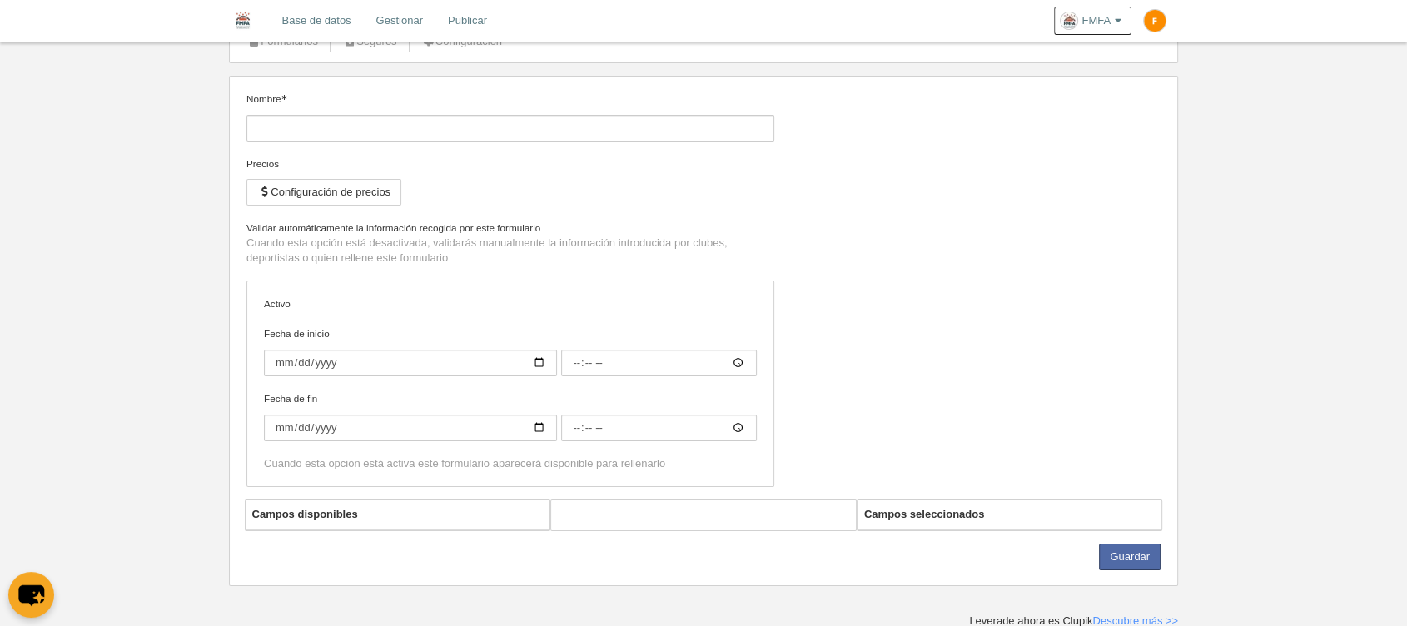
type input "[FMFA] Licencia Autonómica Flag Categ Inferiores"
checkbox input "true"
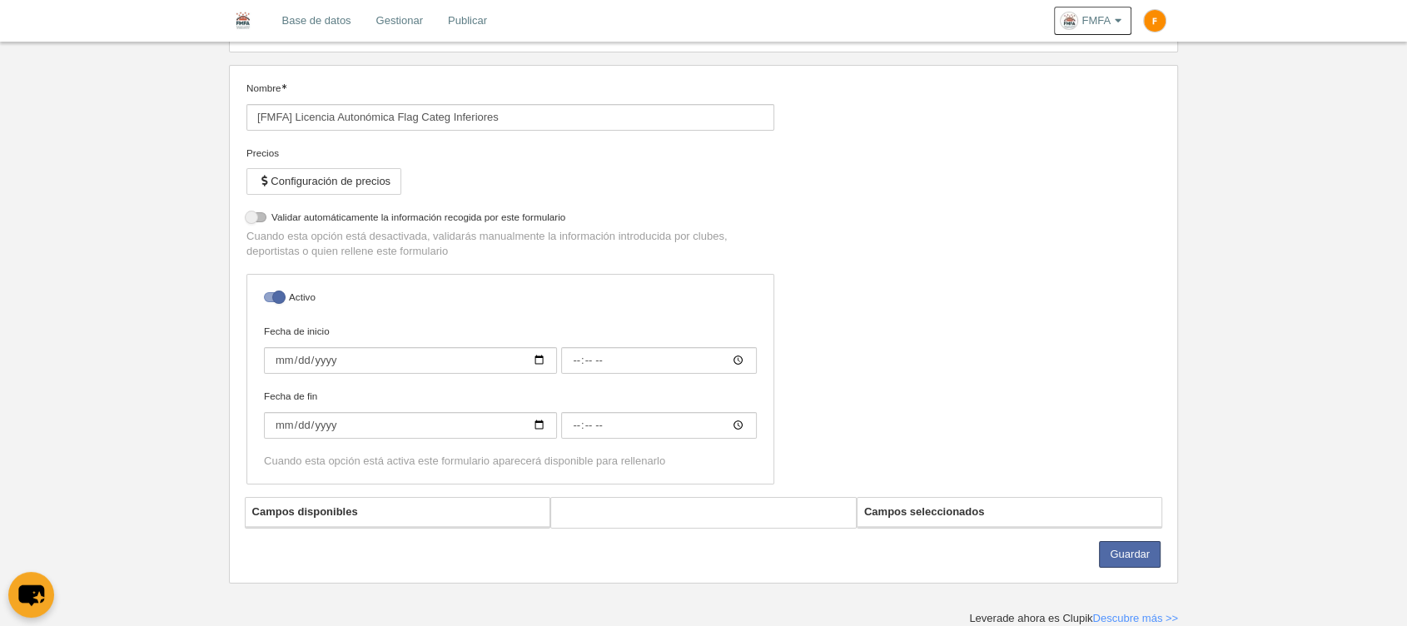
select select "selected"
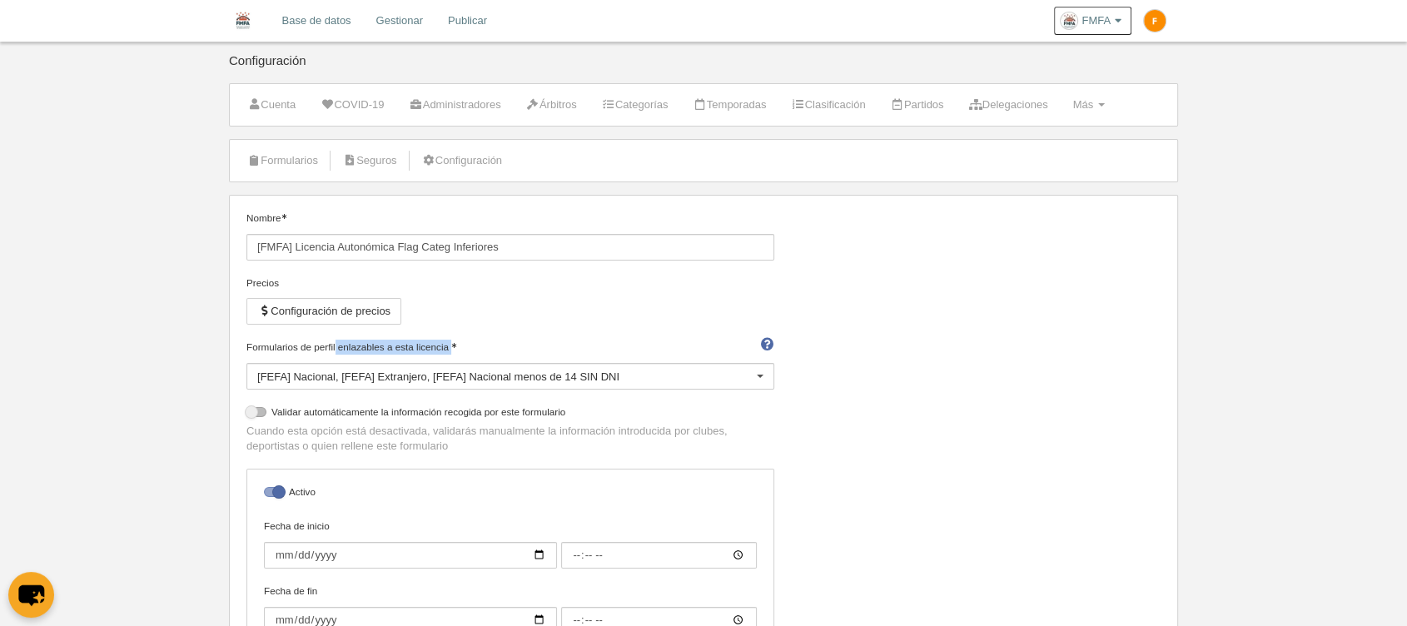
drag, startPoint x: 241, startPoint y: 348, endPoint x: 453, endPoint y: 351, distance: 212.4
click at [453, 351] on div "Formularios de perfil enlazables a esta licencia [FEFA] Nacional [FEFA] Extranj…" at bounding box center [511, 372] width 540 height 65
click at [398, 380] on div "[FEFA] Nacional [FEFA] Extranjero [FEFA] Nacional menos de 14 SIN DNI" at bounding box center [510, 376] width 528 height 27
click at [345, 23] on link "Base de datos" at bounding box center [316, 21] width 94 height 42
